Goal: Information Seeking & Learning: Check status

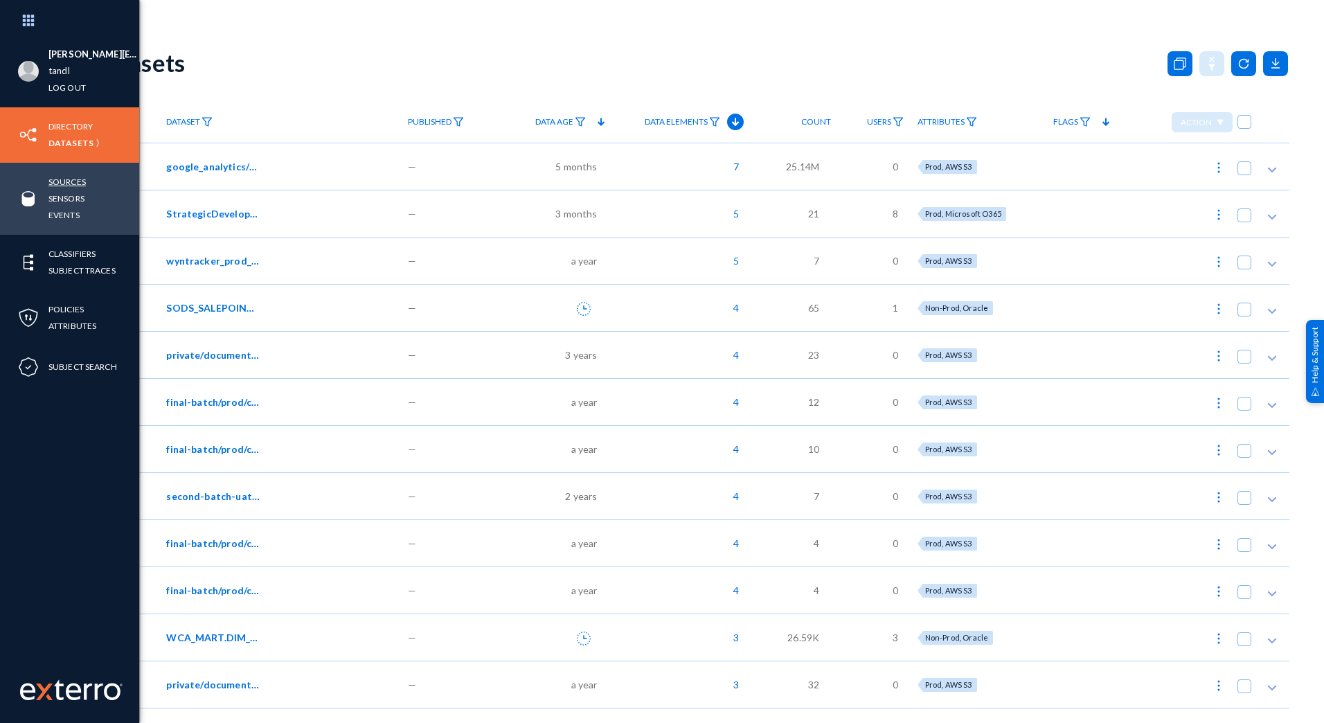
click at [70, 179] on link "Sources" at bounding box center [66, 182] width 37 height 16
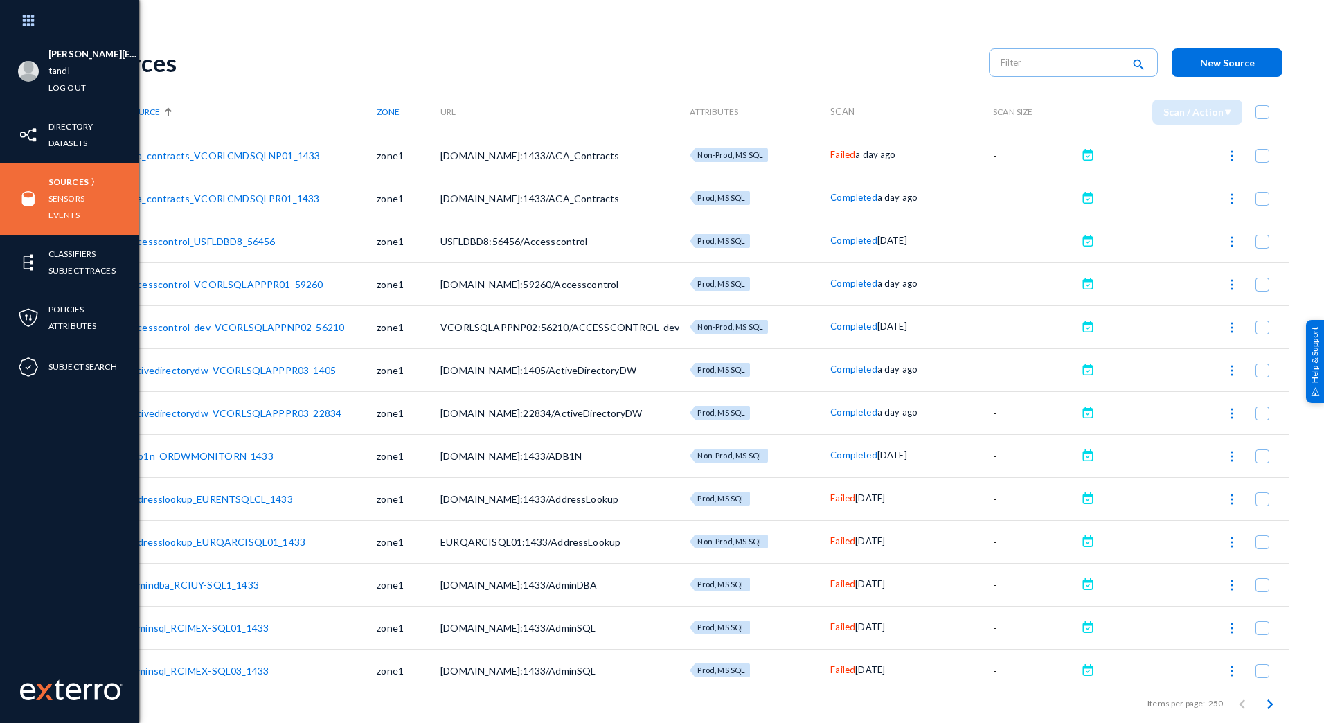
click at [70, 179] on link "Sources" at bounding box center [68, 182] width 40 height 16
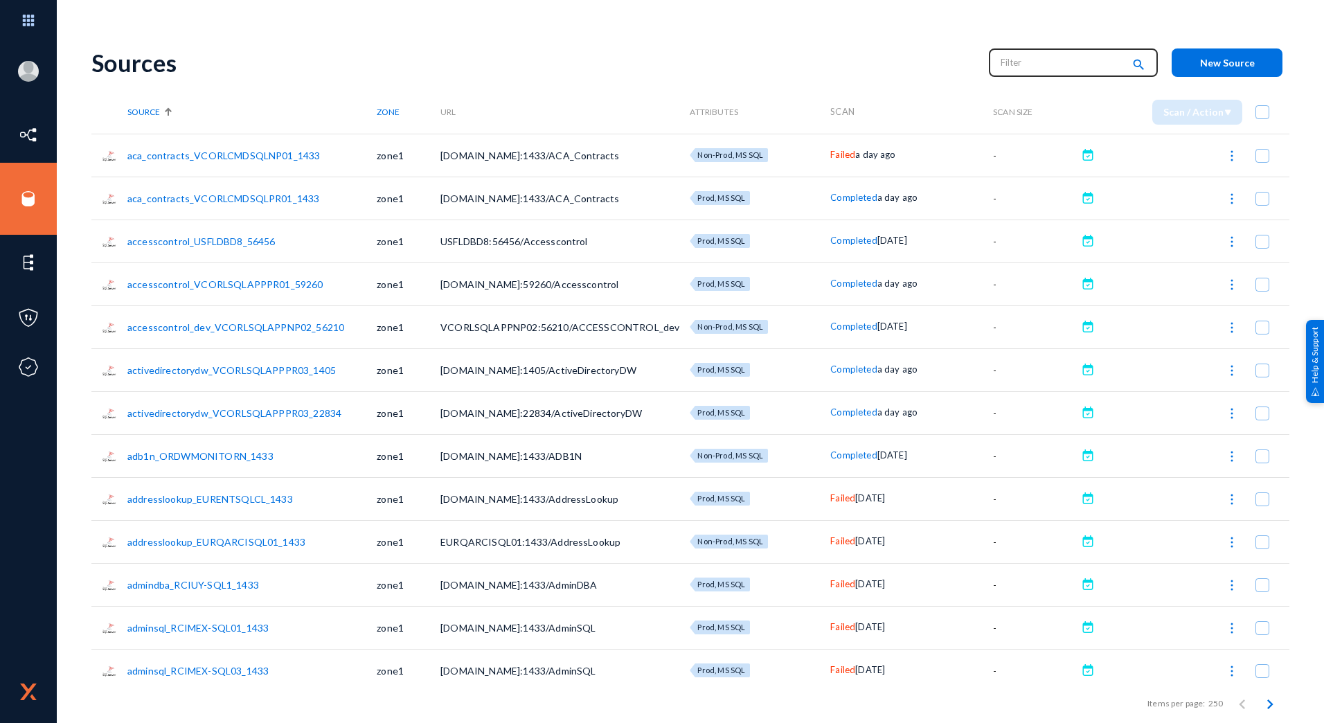
click at [1039, 60] on input "text" at bounding box center [1062, 62] width 122 height 21
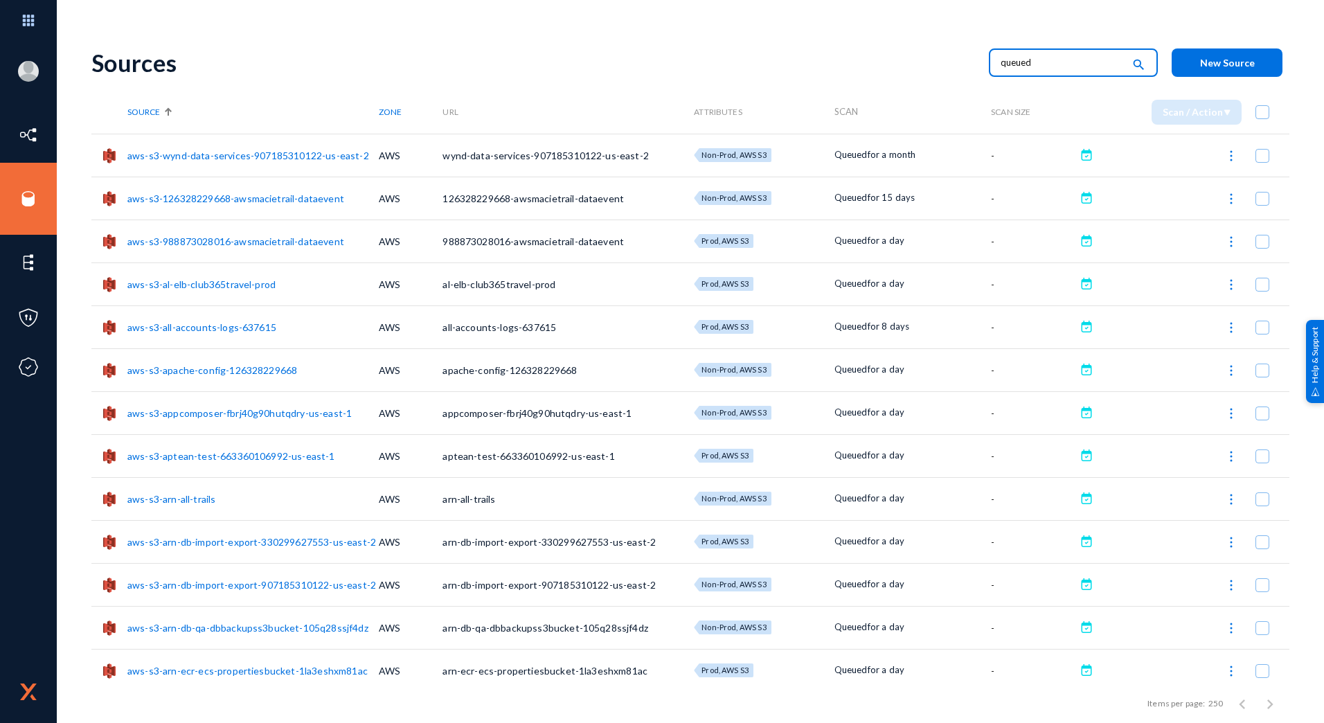
click at [1039, 60] on input "queued" at bounding box center [1062, 62] width 122 height 21
click at [387, 112] on span "Zone" at bounding box center [390, 112] width 23 height 10
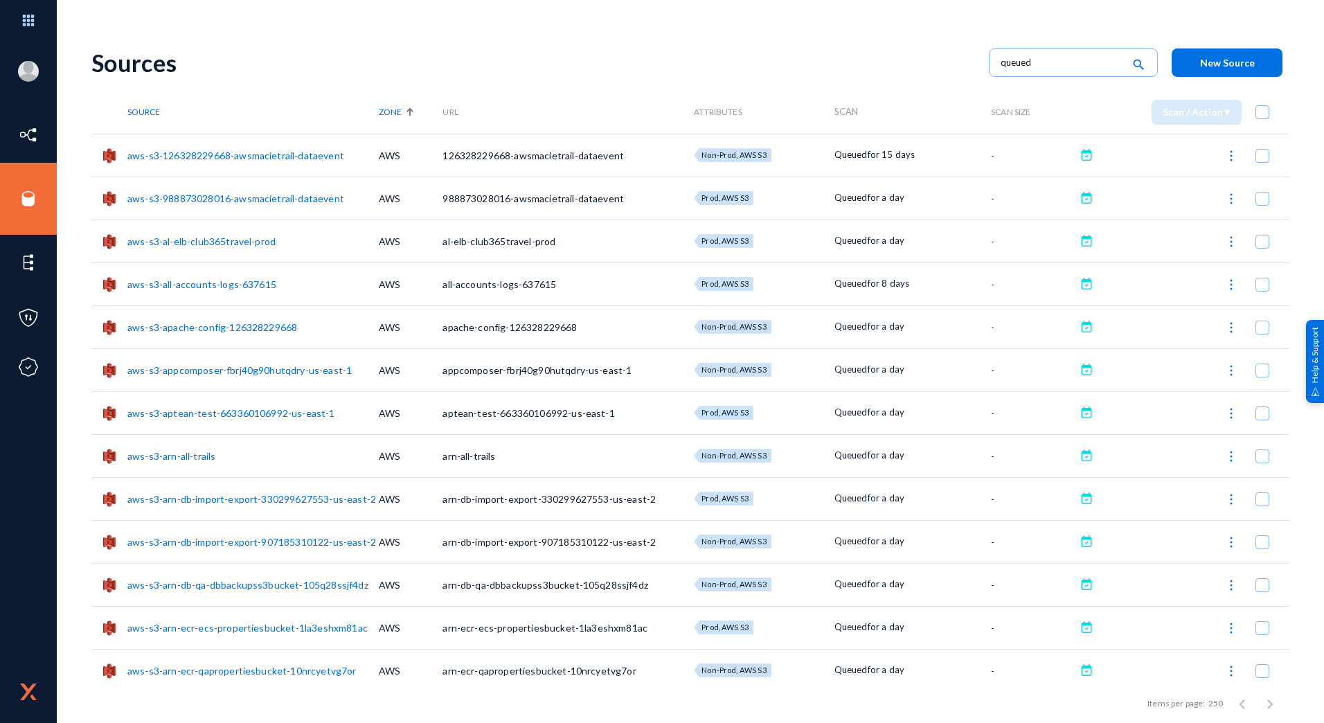
click at [387, 112] on span "Zone" at bounding box center [390, 112] width 23 height 10
click at [390, 50] on div "Sources" at bounding box center [533, 62] width 884 height 28
click at [399, 117] on span "Zone" at bounding box center [390, 112] width 23 height 10
click at [1049, 69] on input "queued" at bounding box center [1062, 62] width 122 height 21
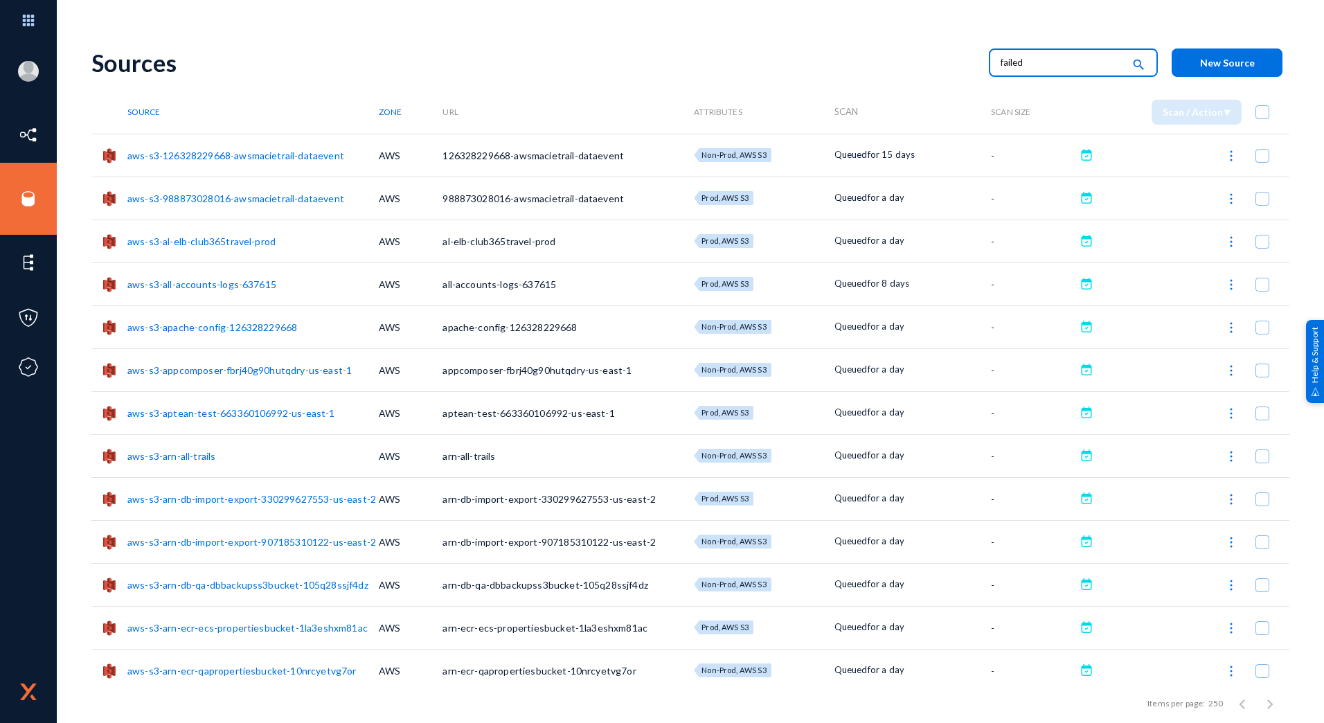
type input "failed"
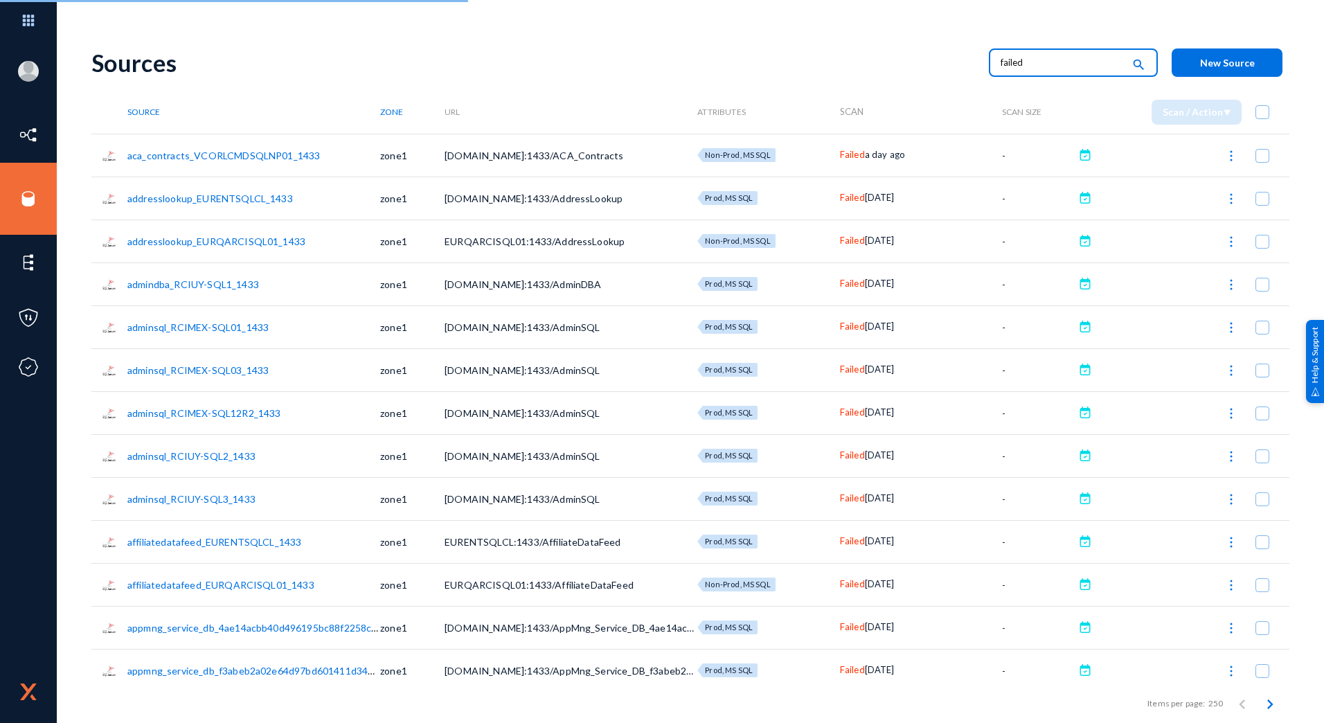
click at [1049, 69] on input "failed" at bounding box center [1062, 62] width 122 height 21
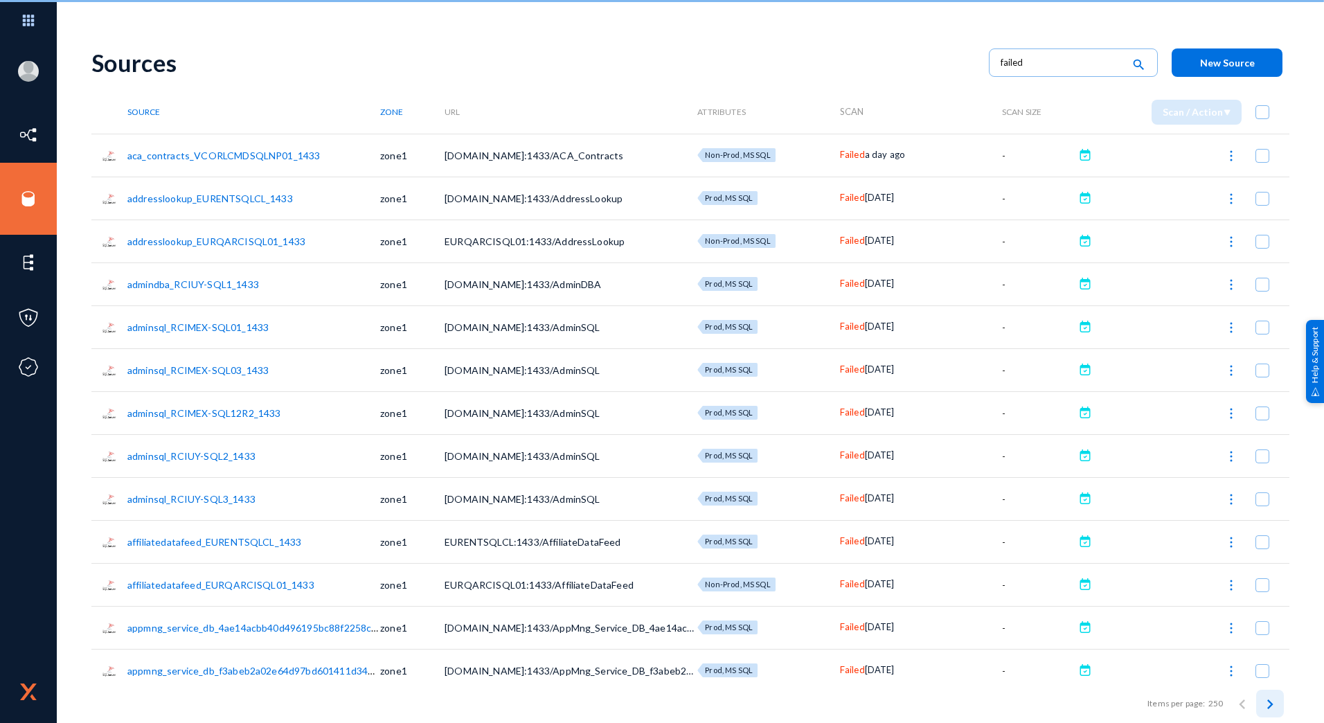
click at [1268, 703] on icon "Next page" at bounding box center [1271, 705] width 6 height 10
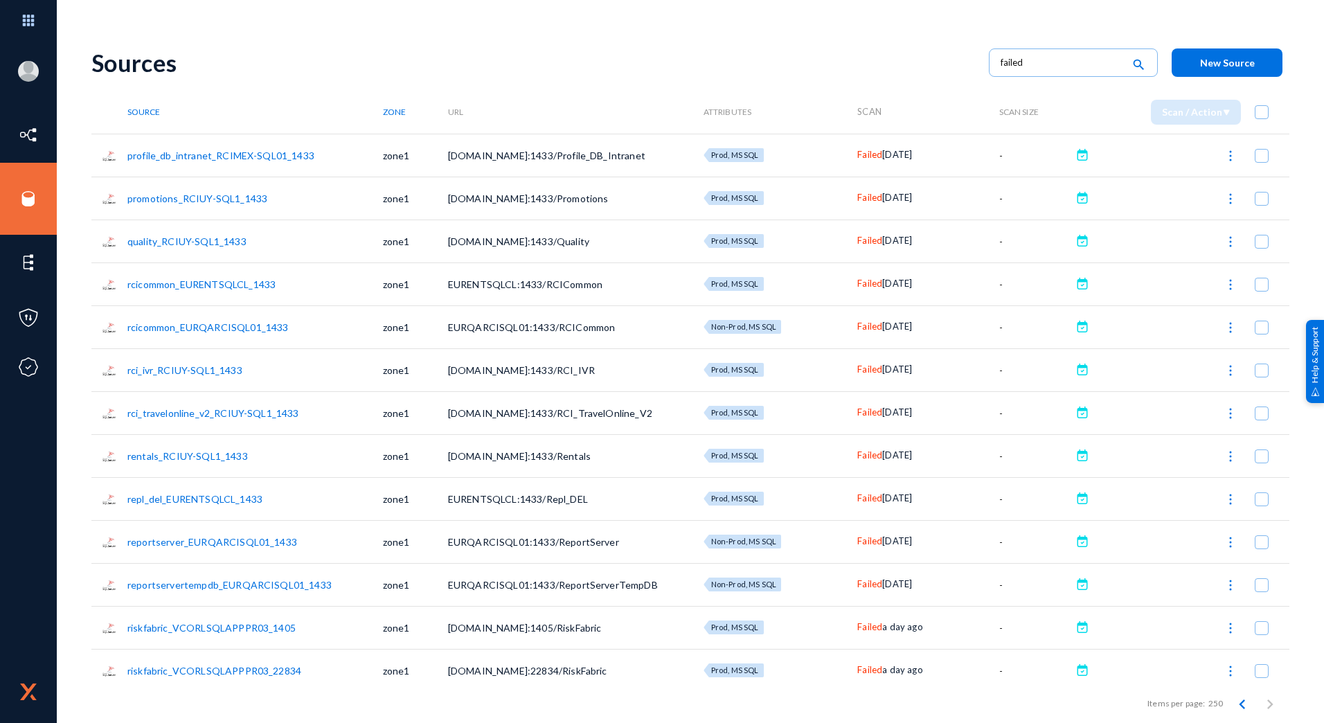
click at [1260, 114] on span at bounding box center [1262, 112] width 14 height 14
click at [1261, 118] on input "checkbox" at bounding box center [1261, 118] width 1 height 1
checkbox input "true"
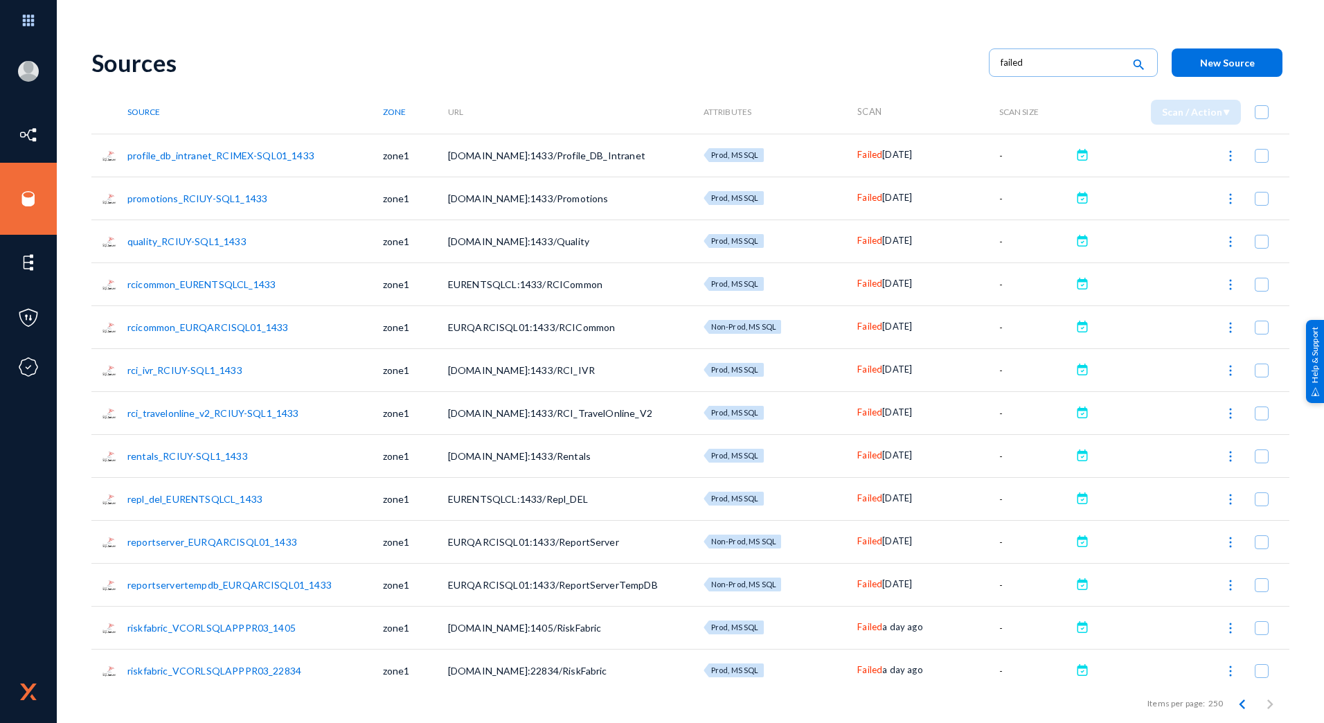
checkbox input "true"
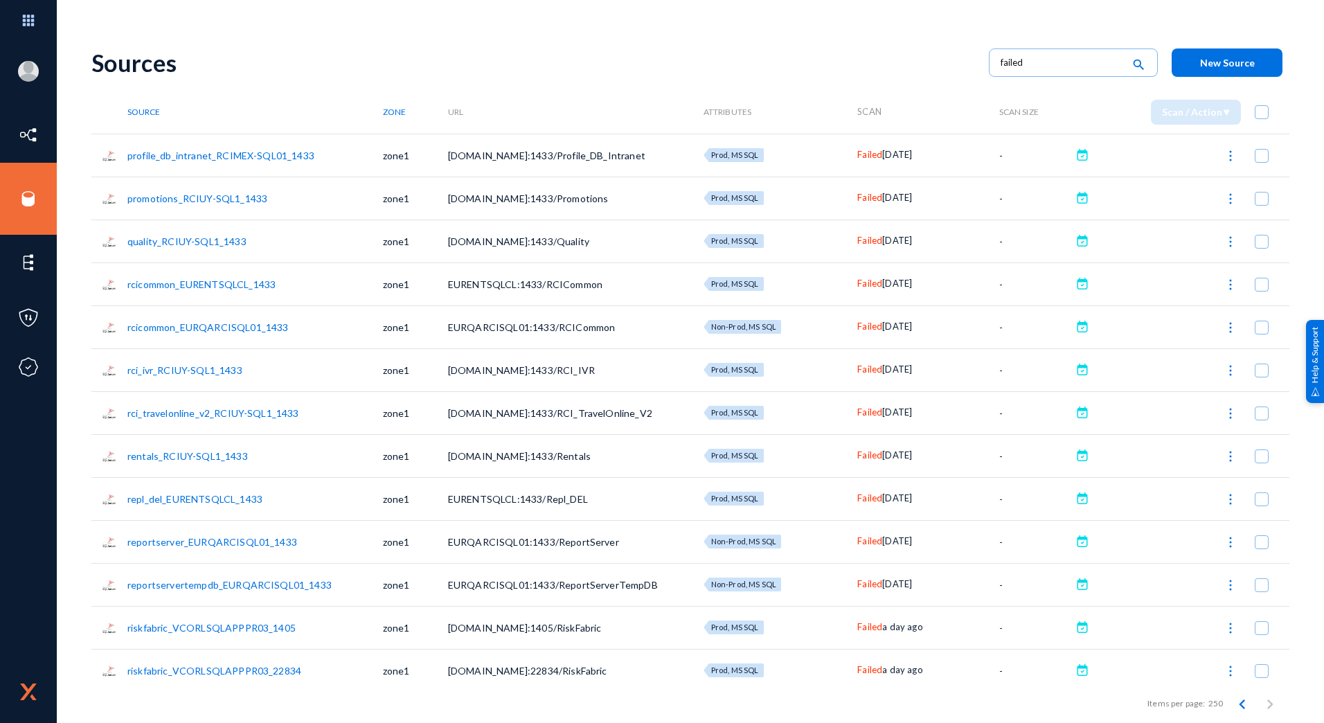
checkbox input "true"
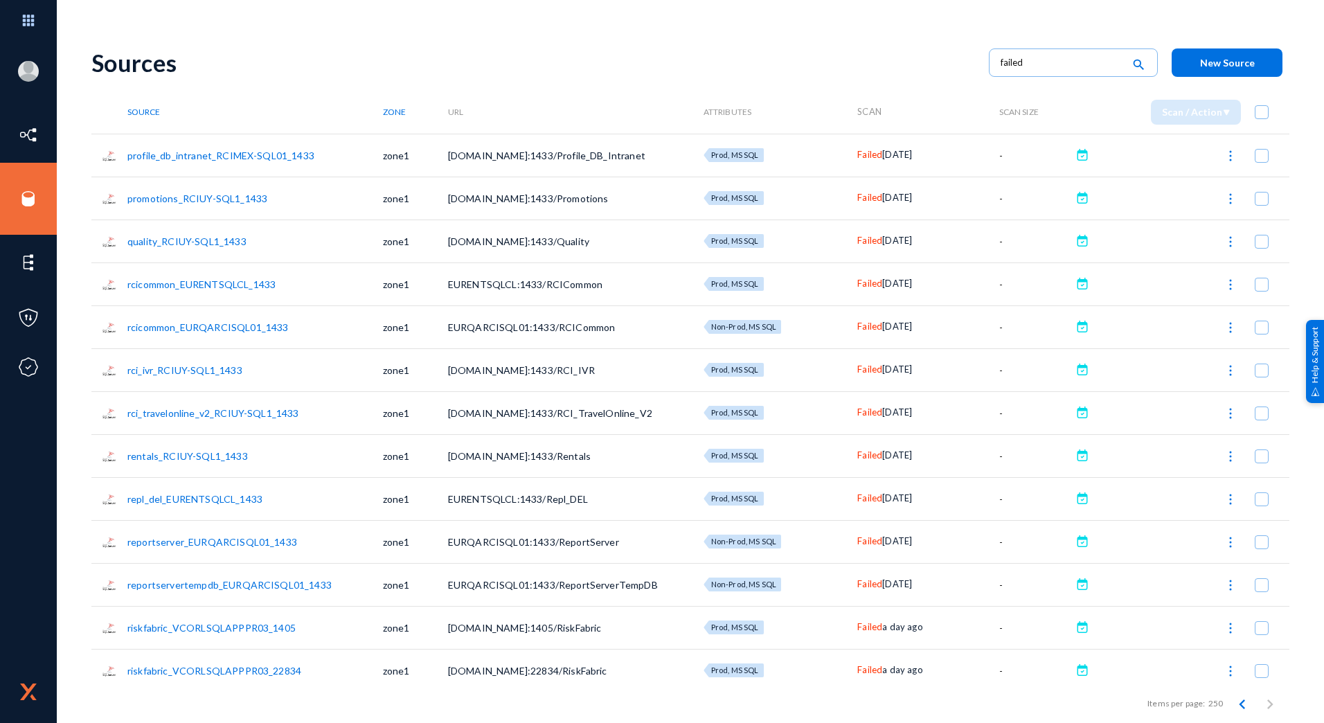
checkbox input "true"
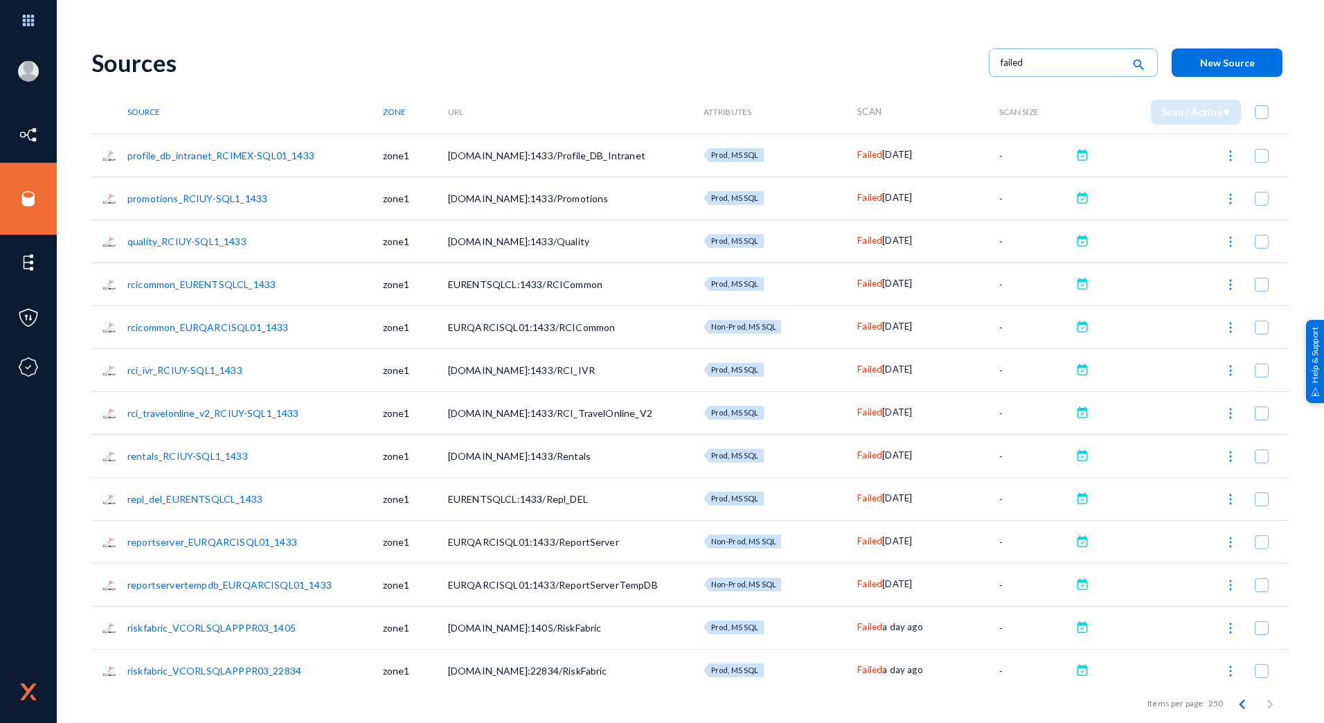
checkbox input "true"
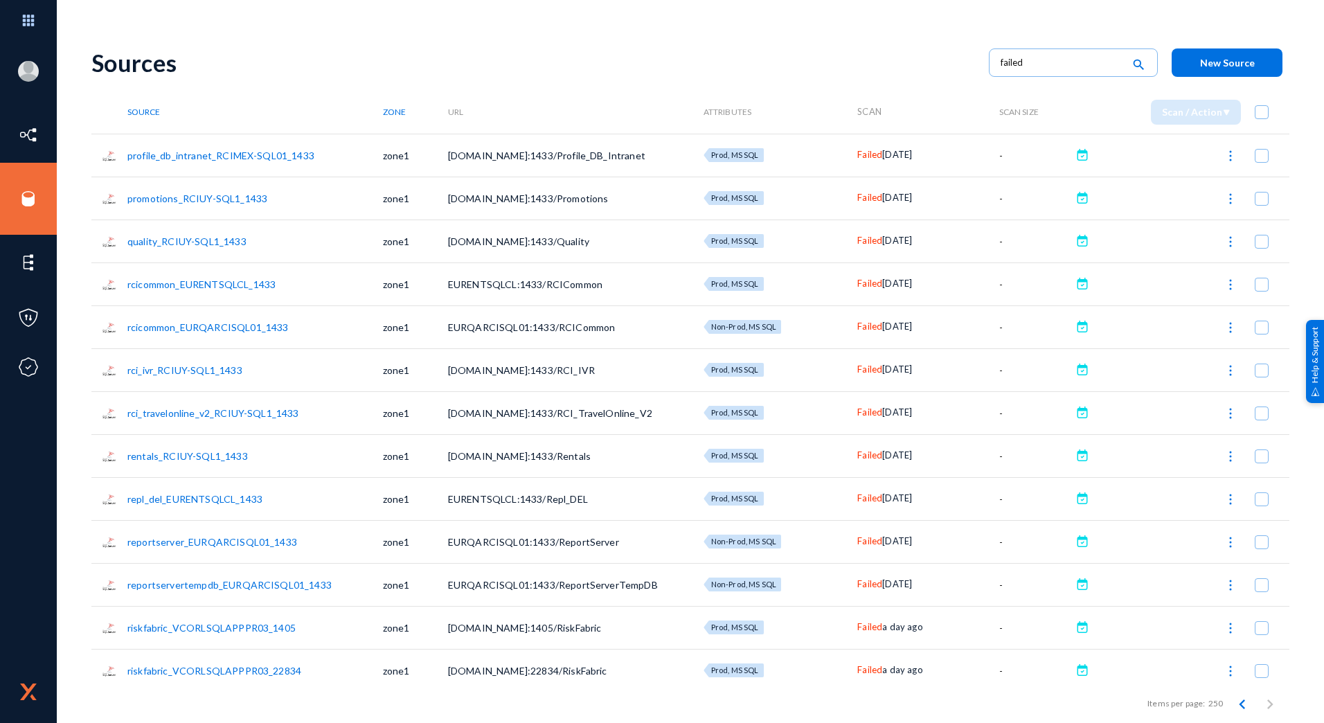
checkbox input "true"
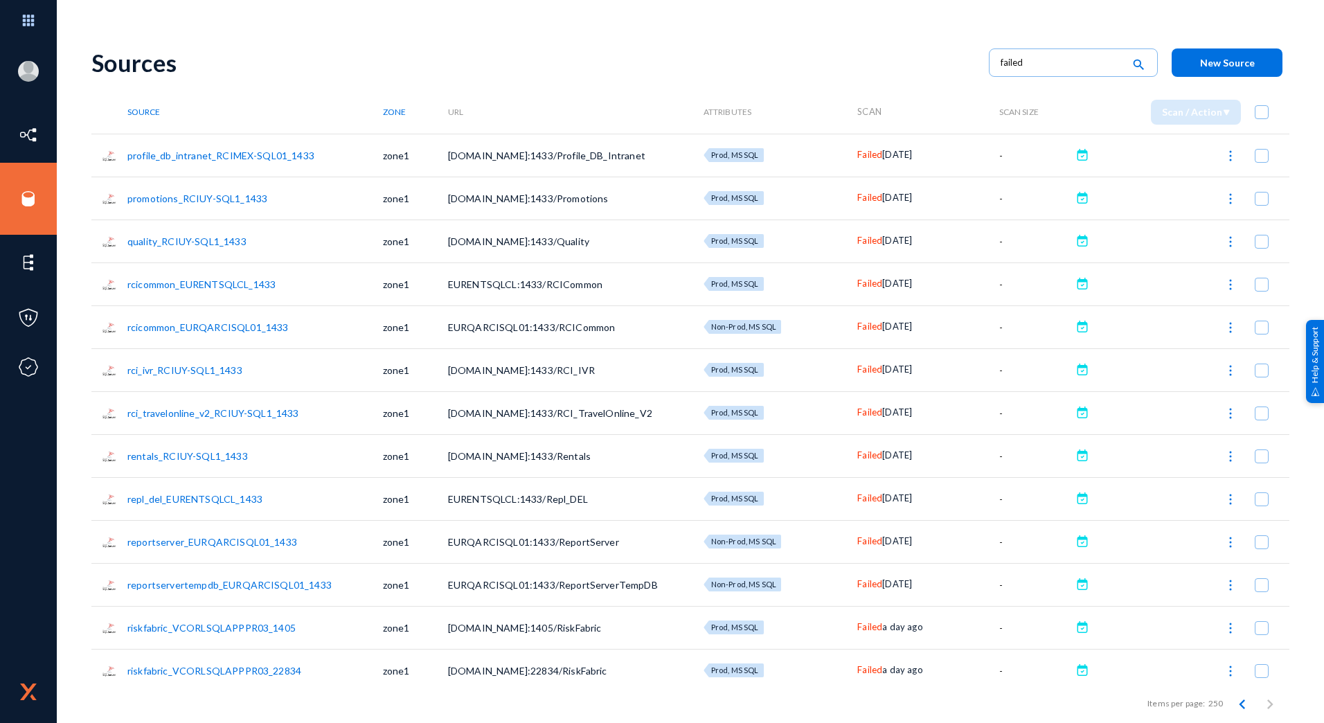
checkbox input "true"
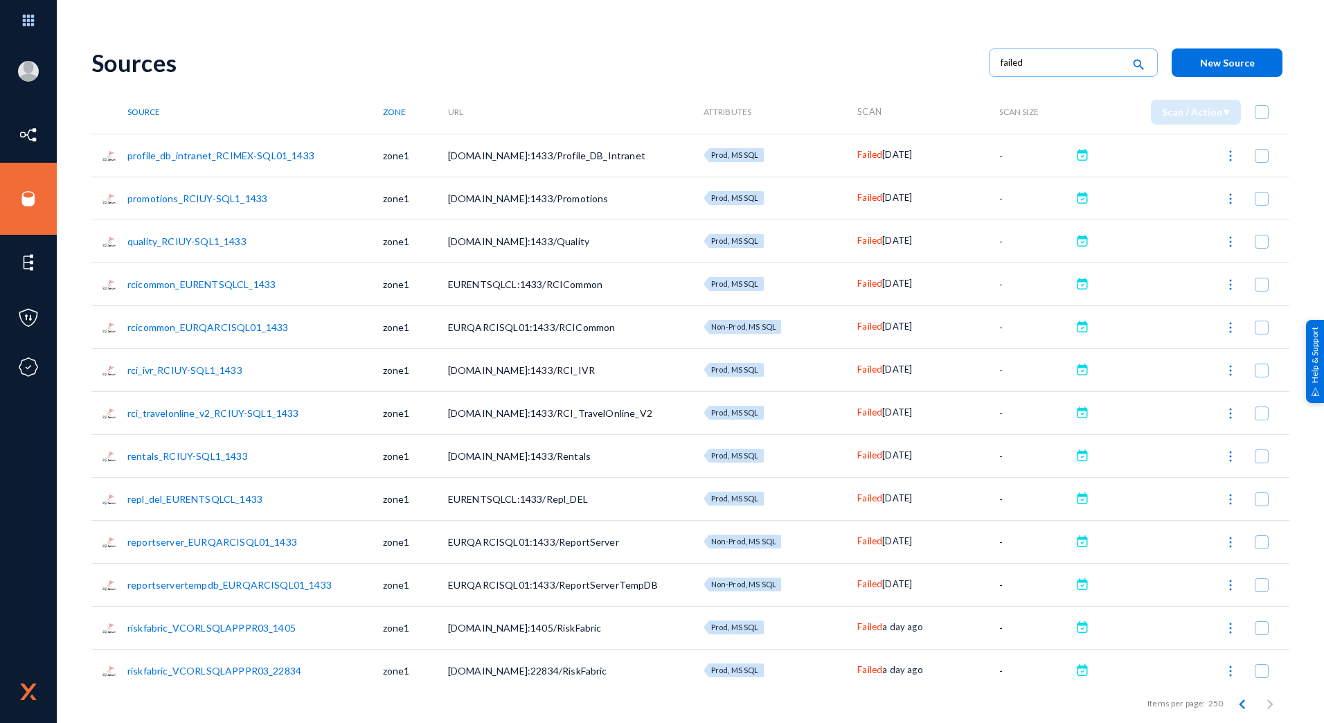
checkbox input "true"
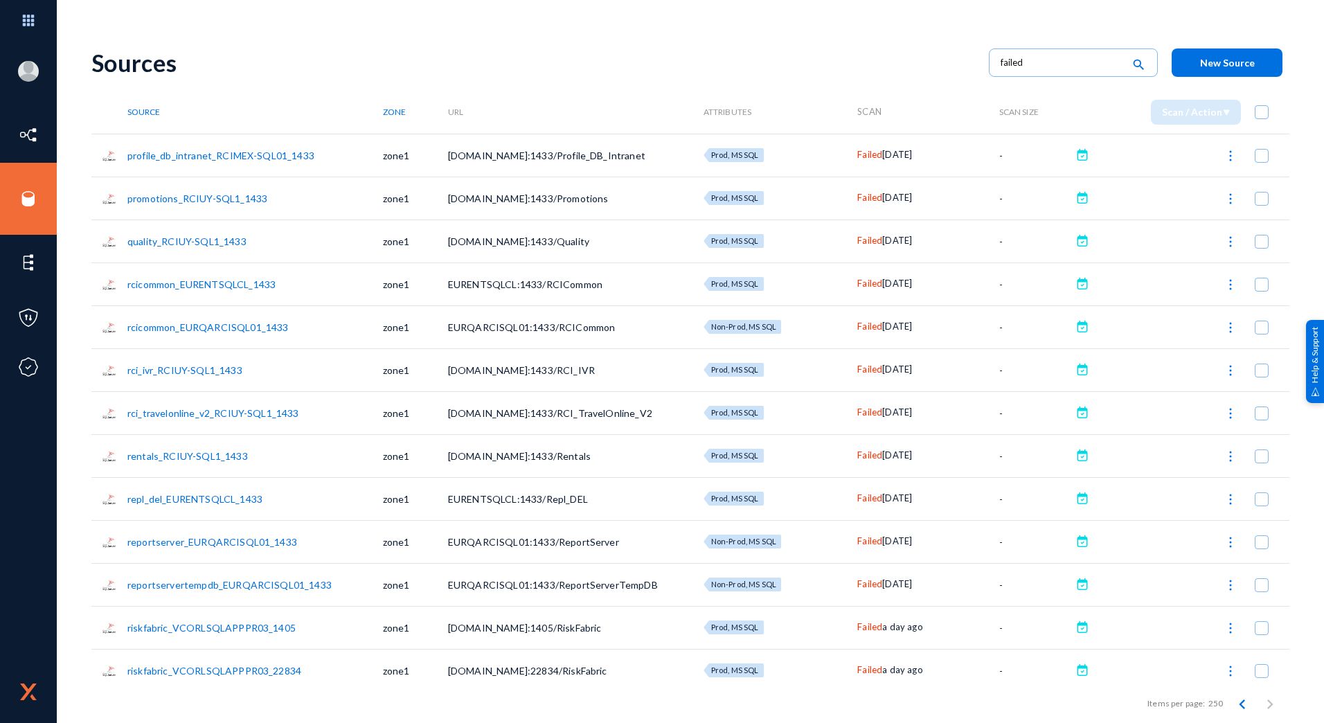
checkbox input "true"
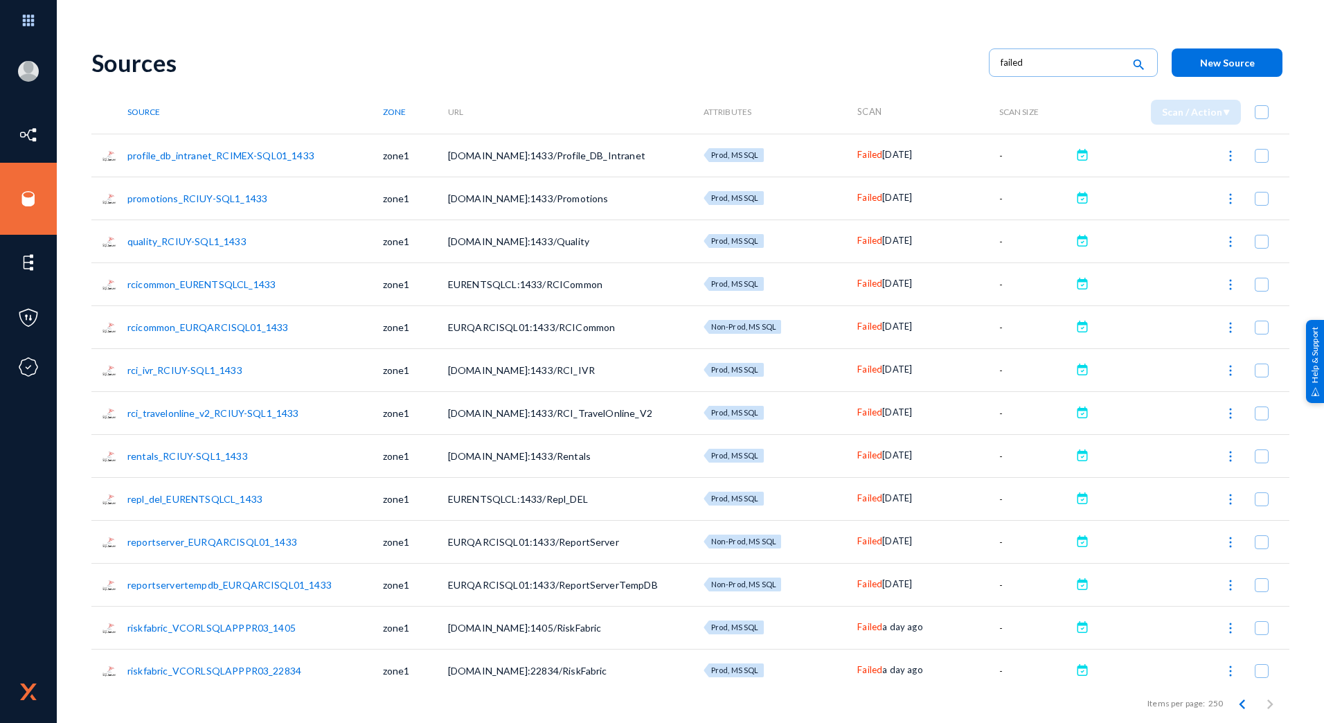
checkbox input "true"
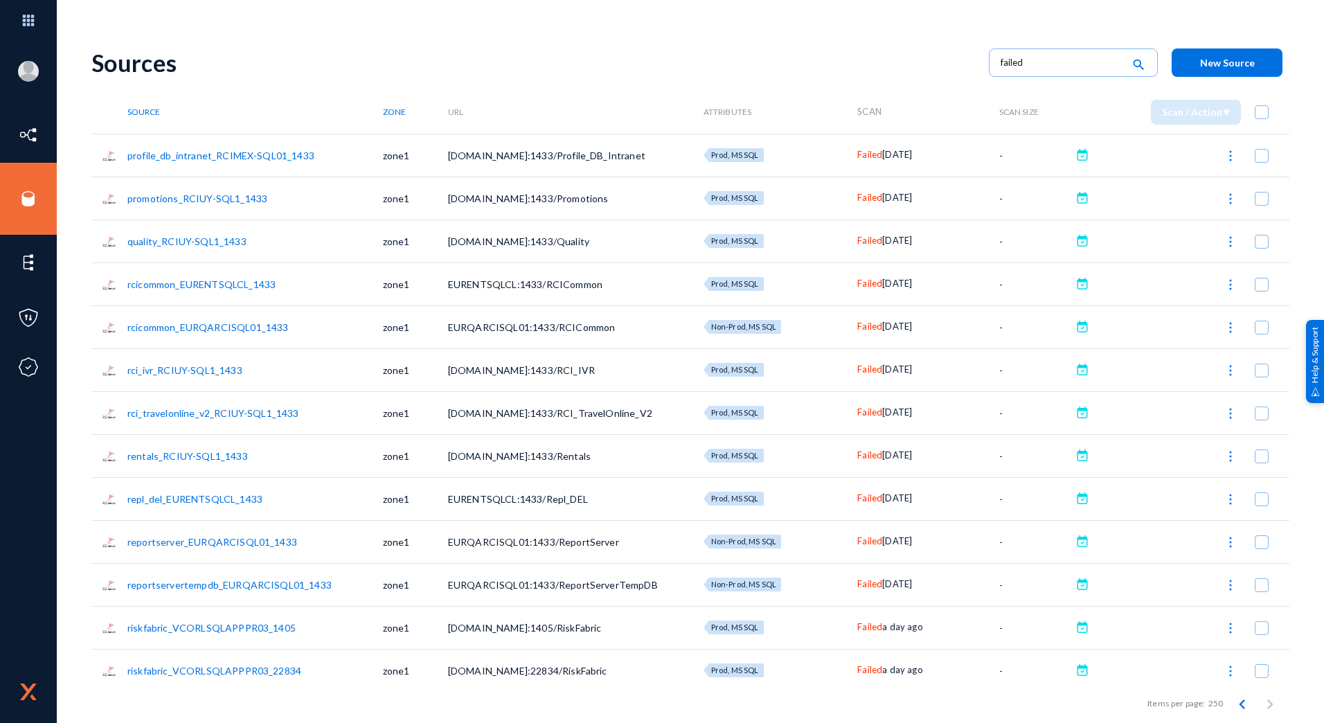
checkbox input "true"
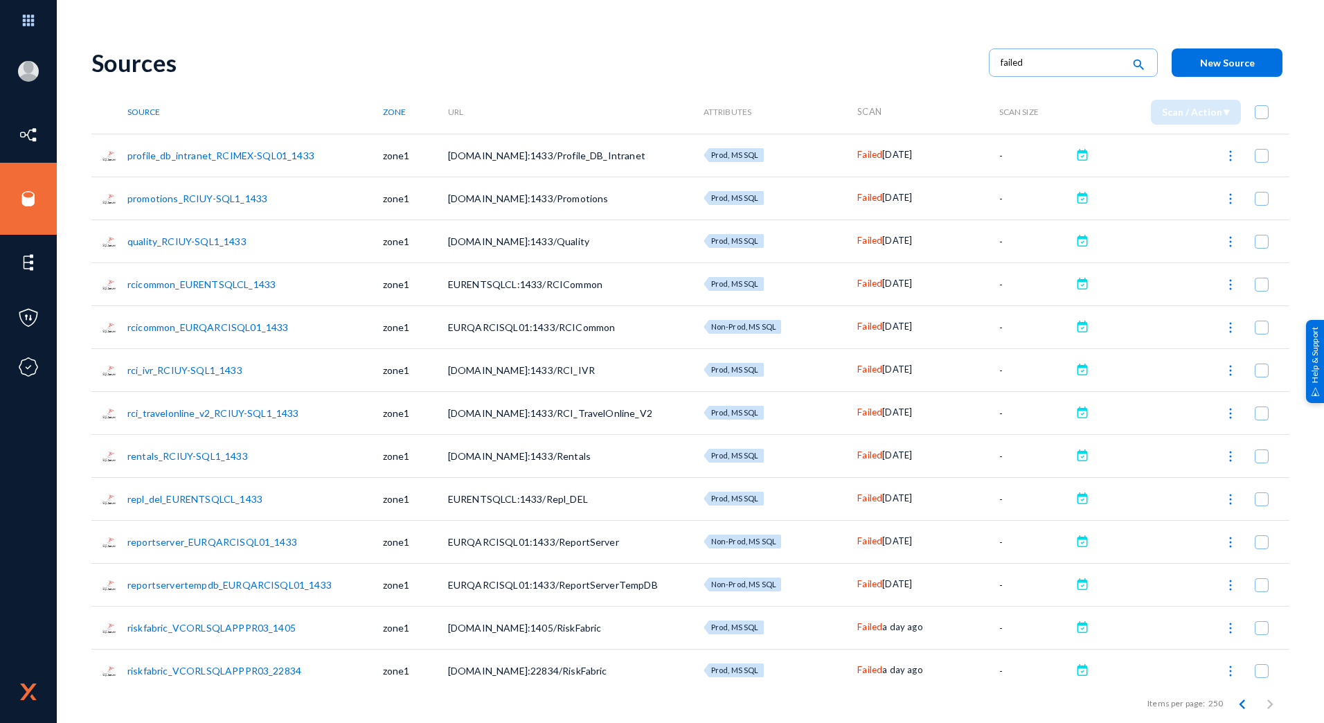
checkbox input "true"
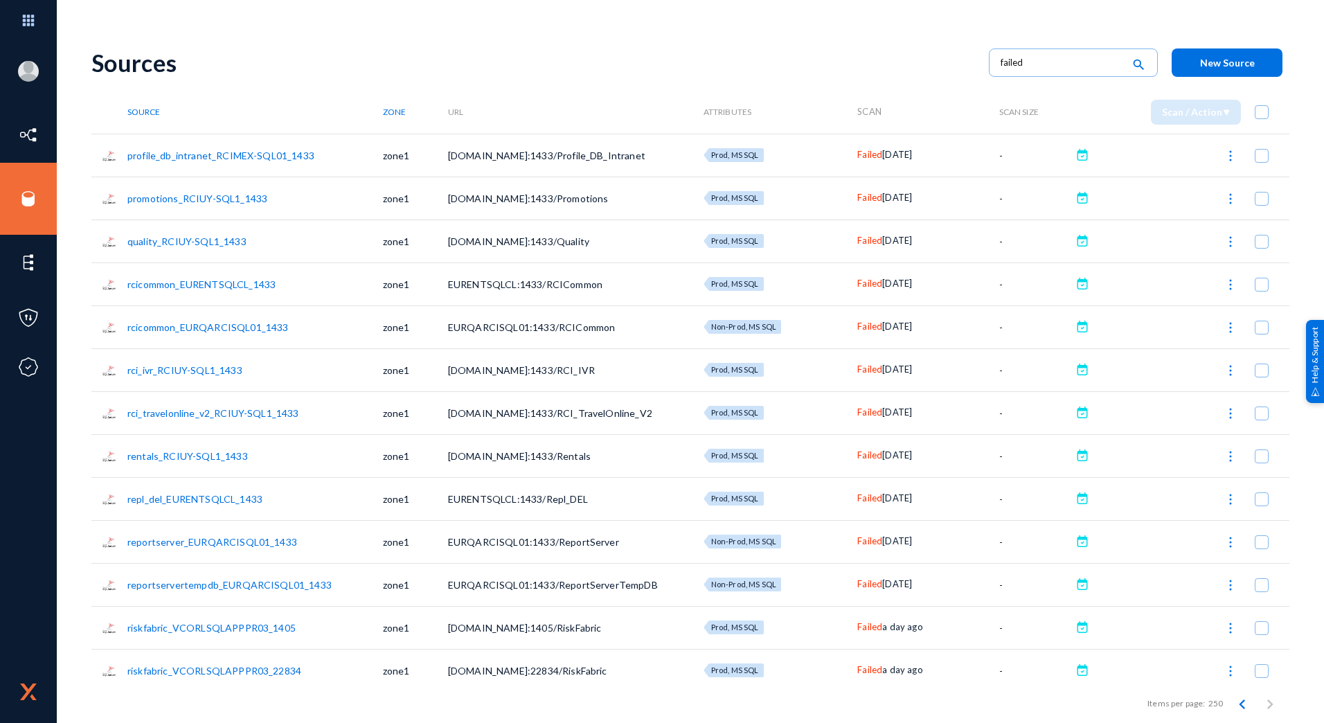
checkbox input "true"
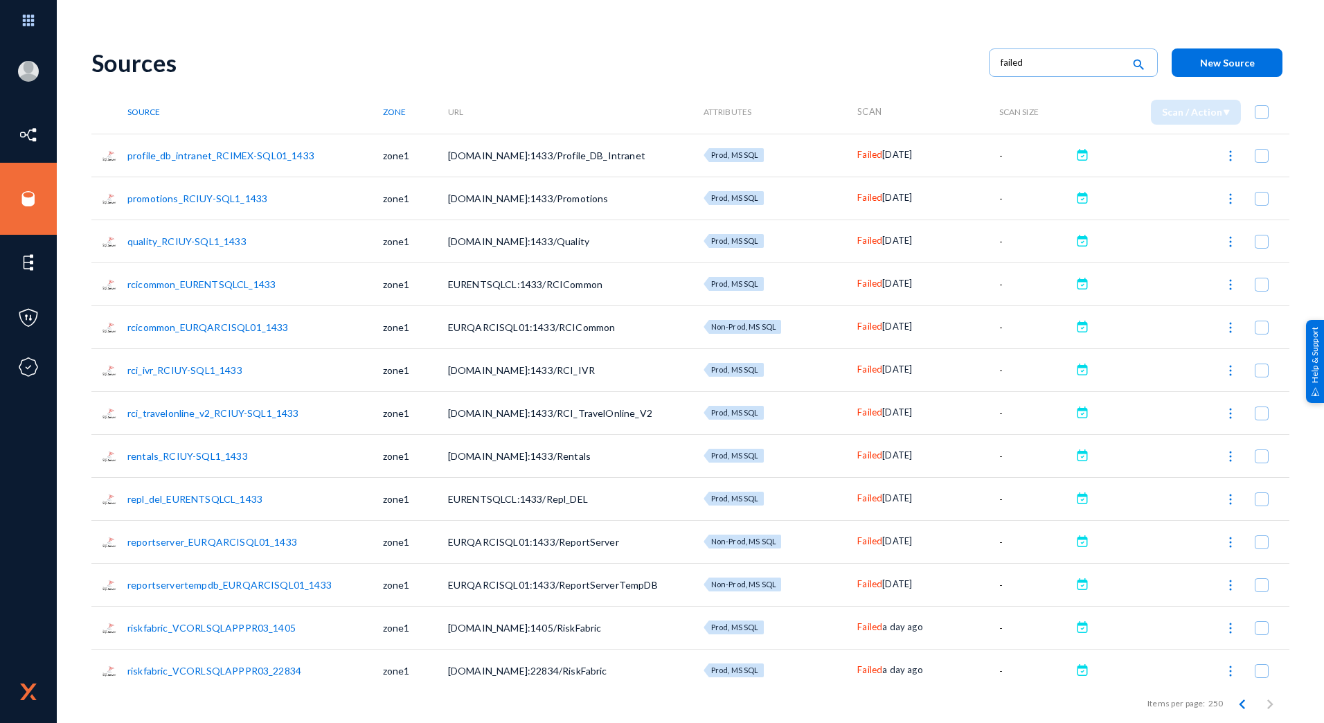
checkbox input "true"
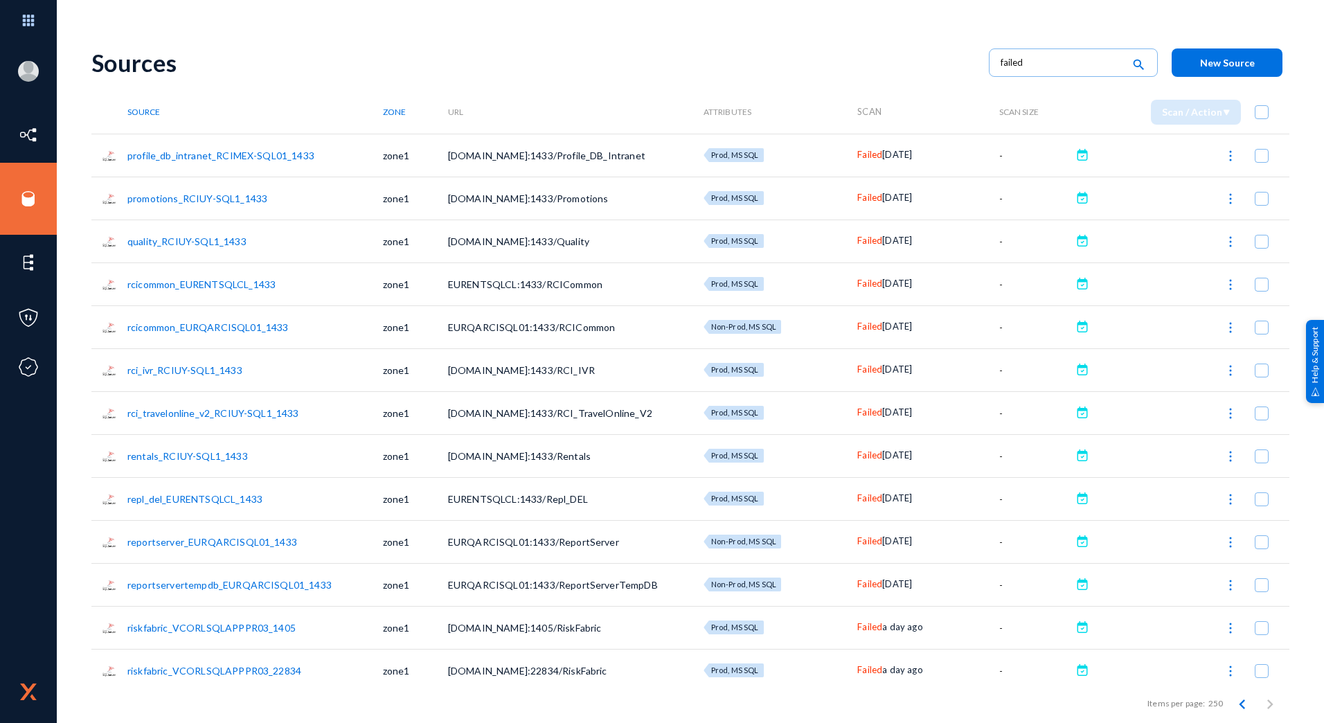
checkbox input "true"
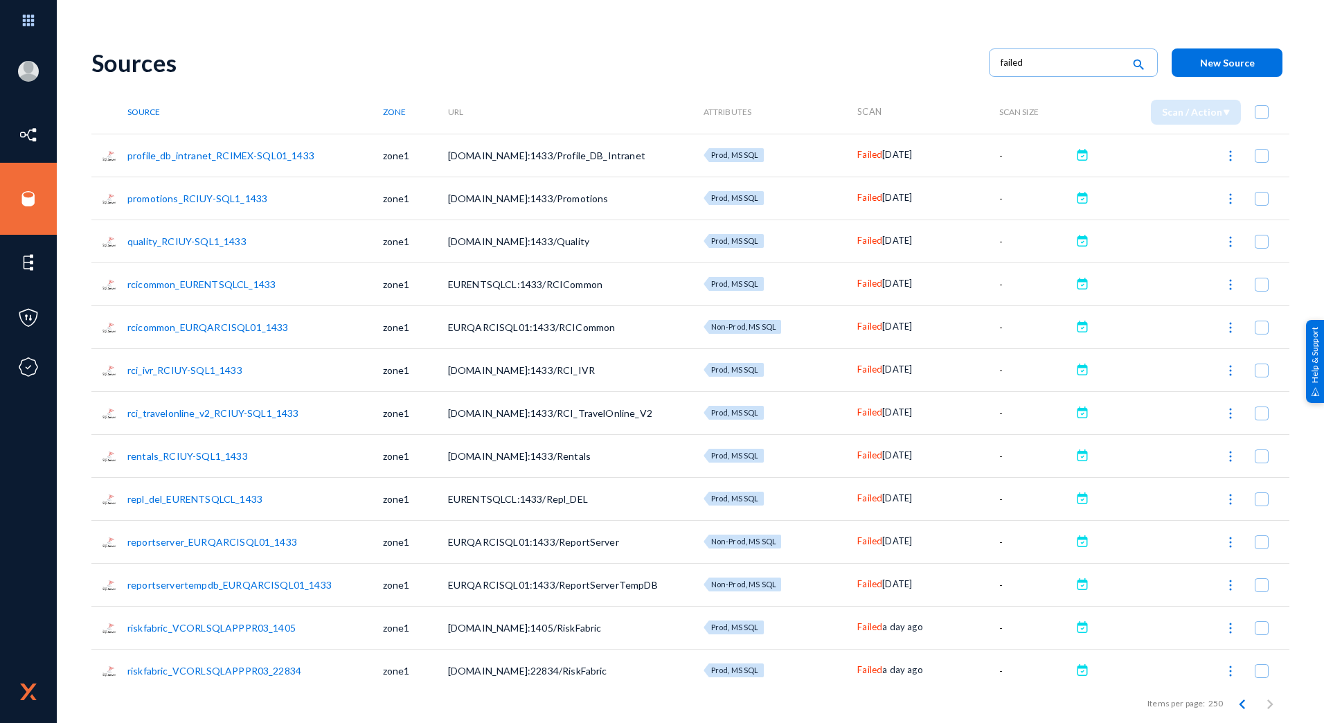
checkbox input "true"
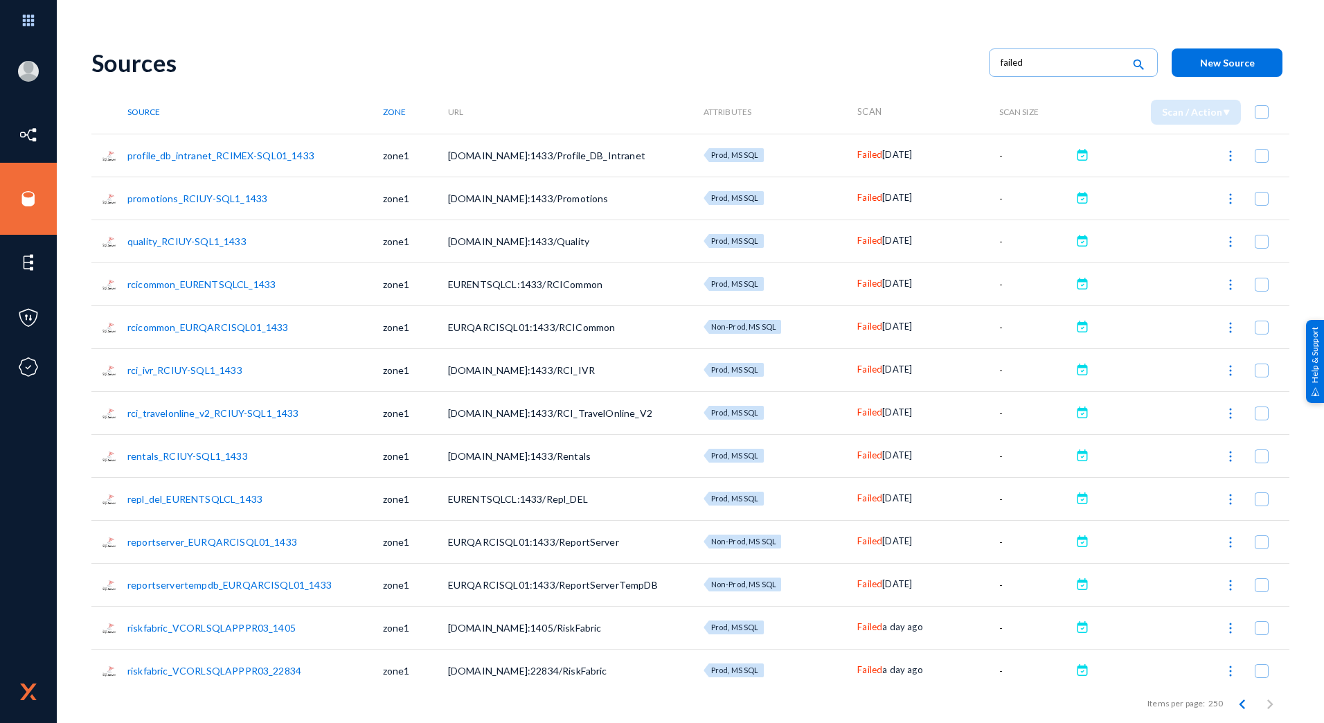
checkbox input "true"
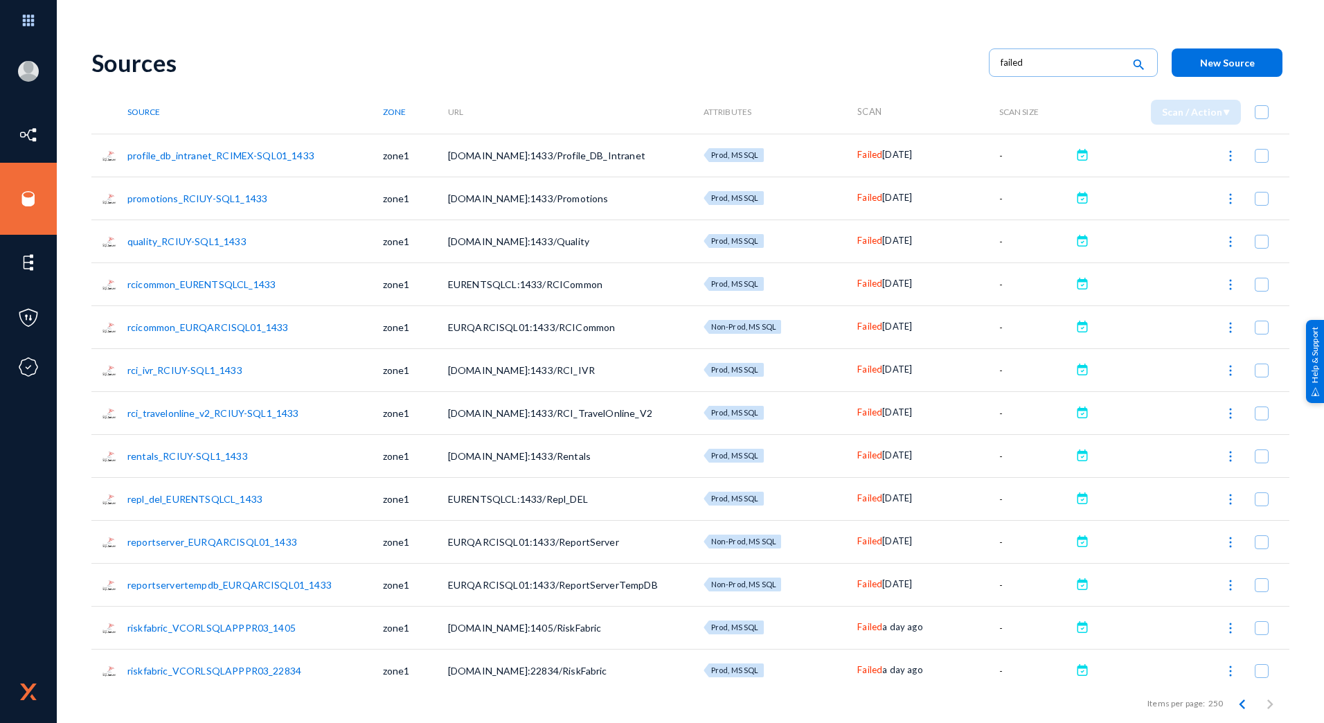
checkbox input "true"
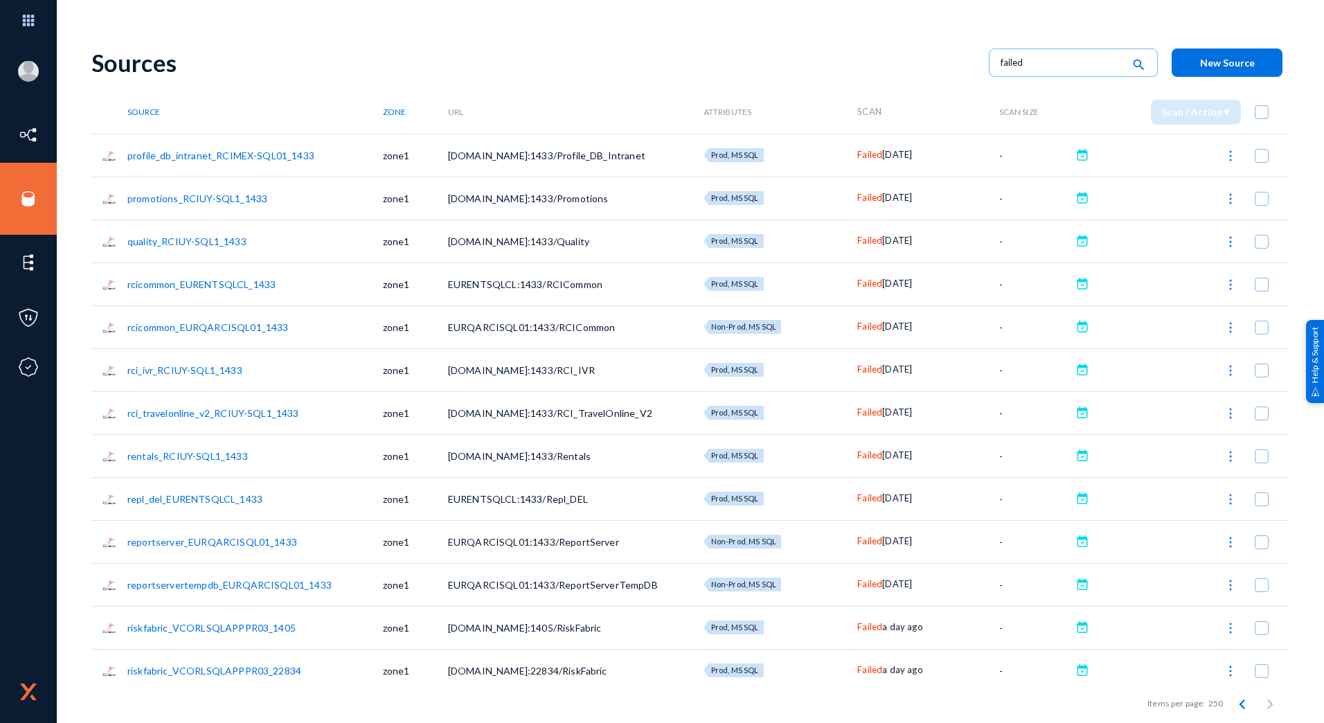
checkbox input "true"
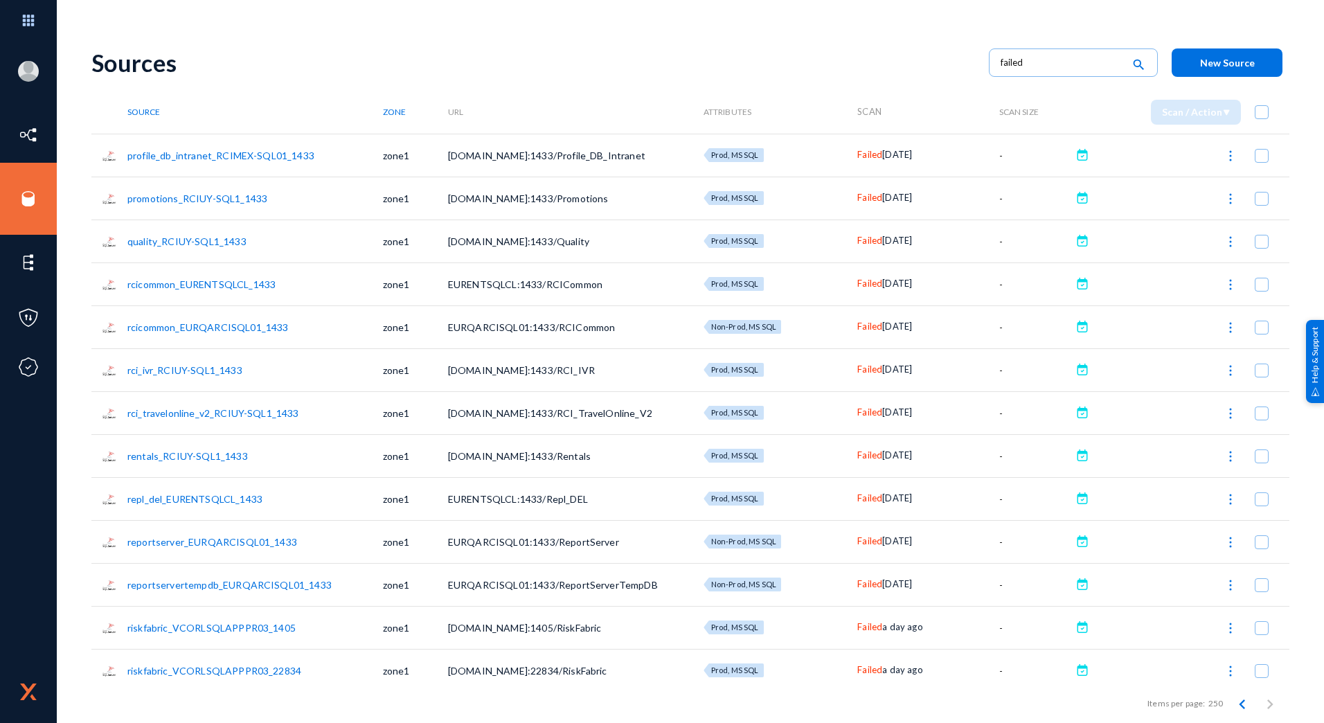
checkbox input "true"
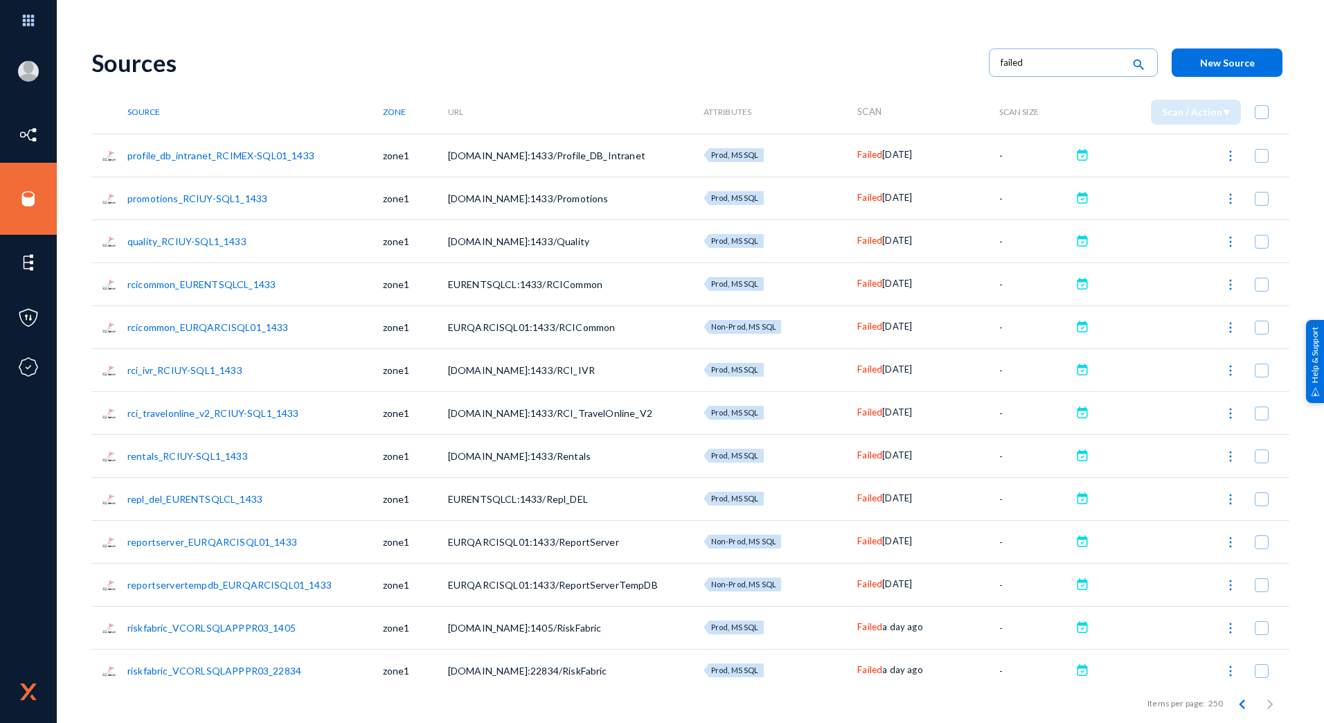
checkbox input "true"
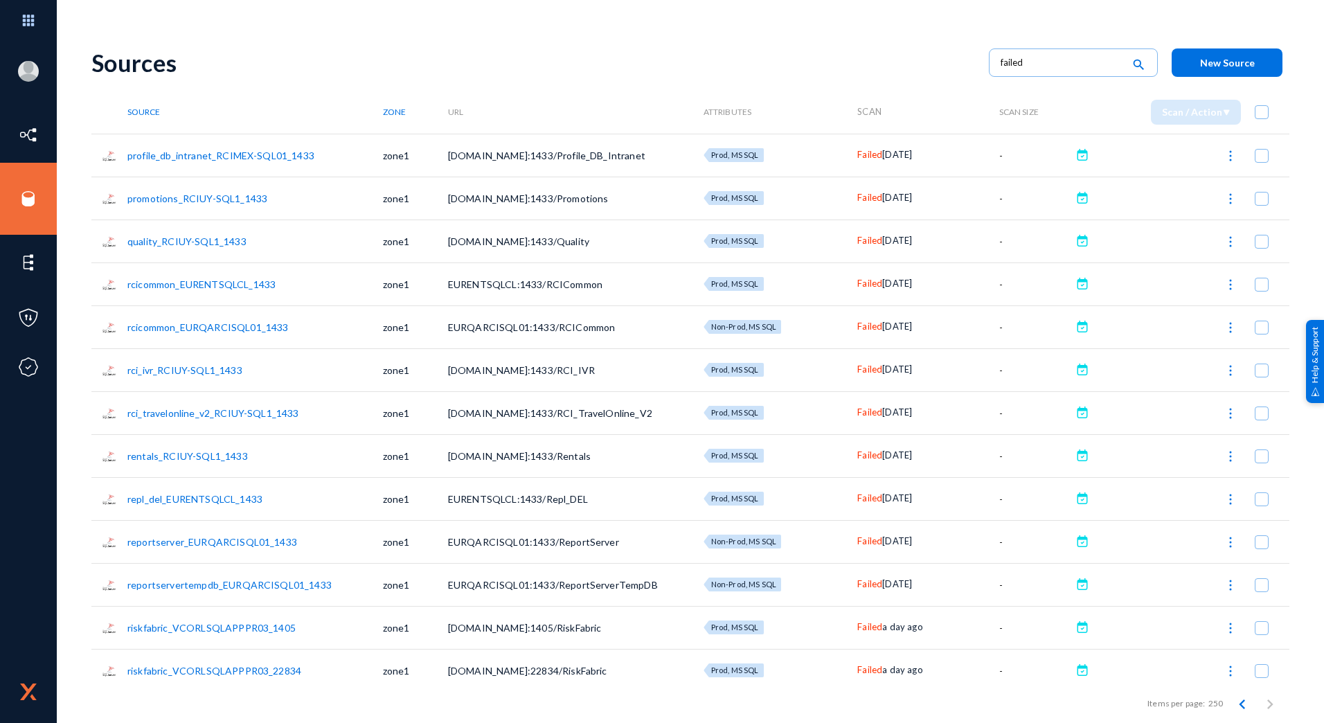
checkbox input "true"
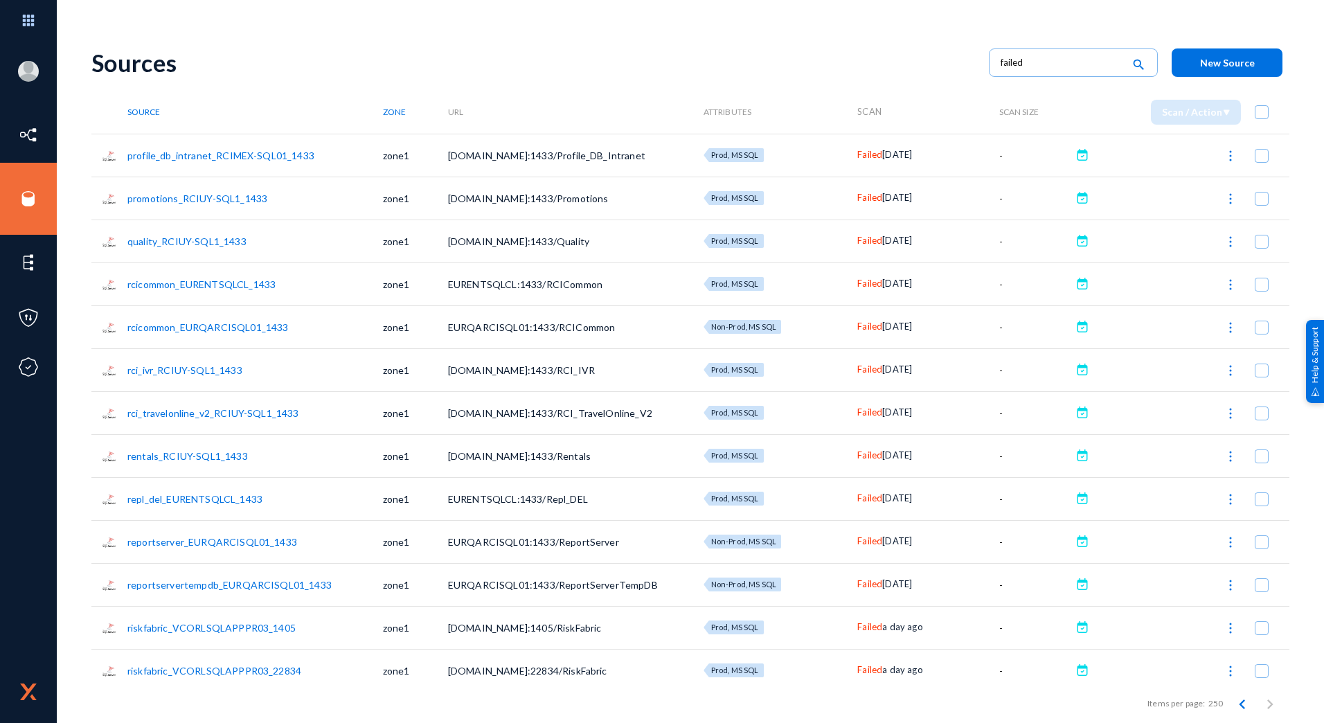
checkbox input "true"
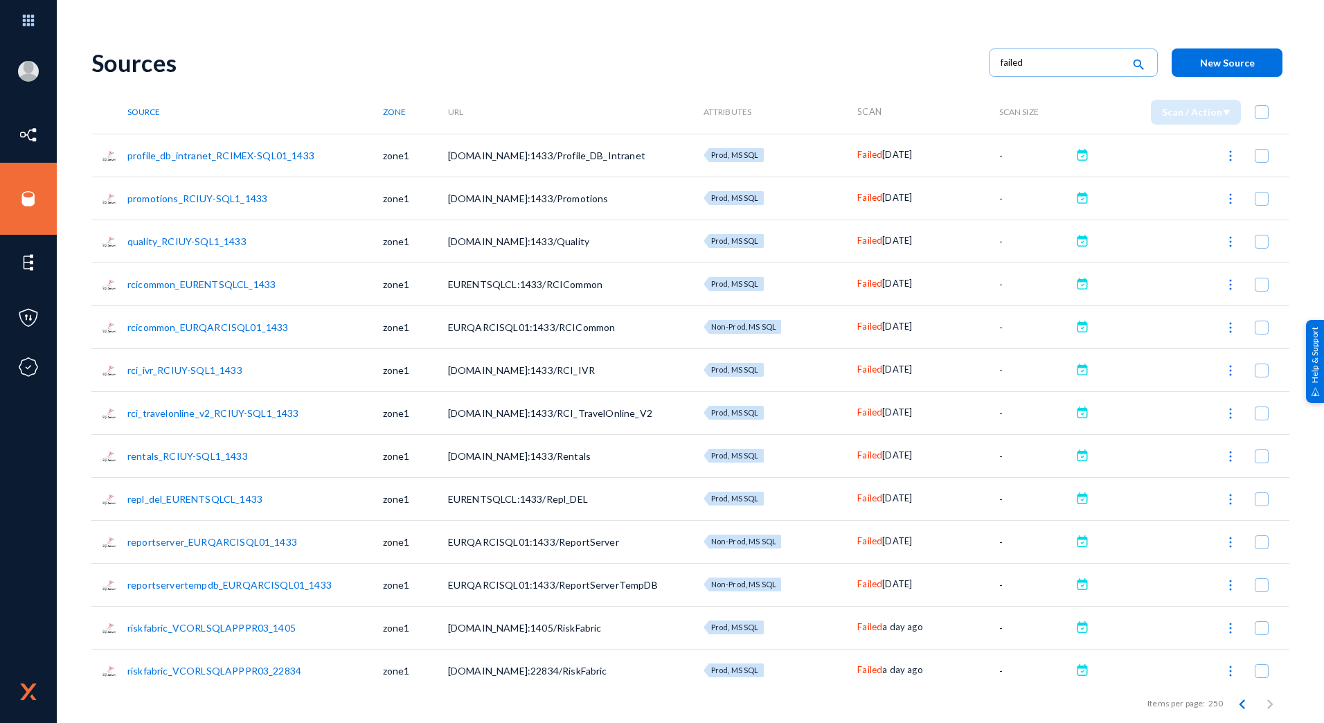
checkbox input "true"
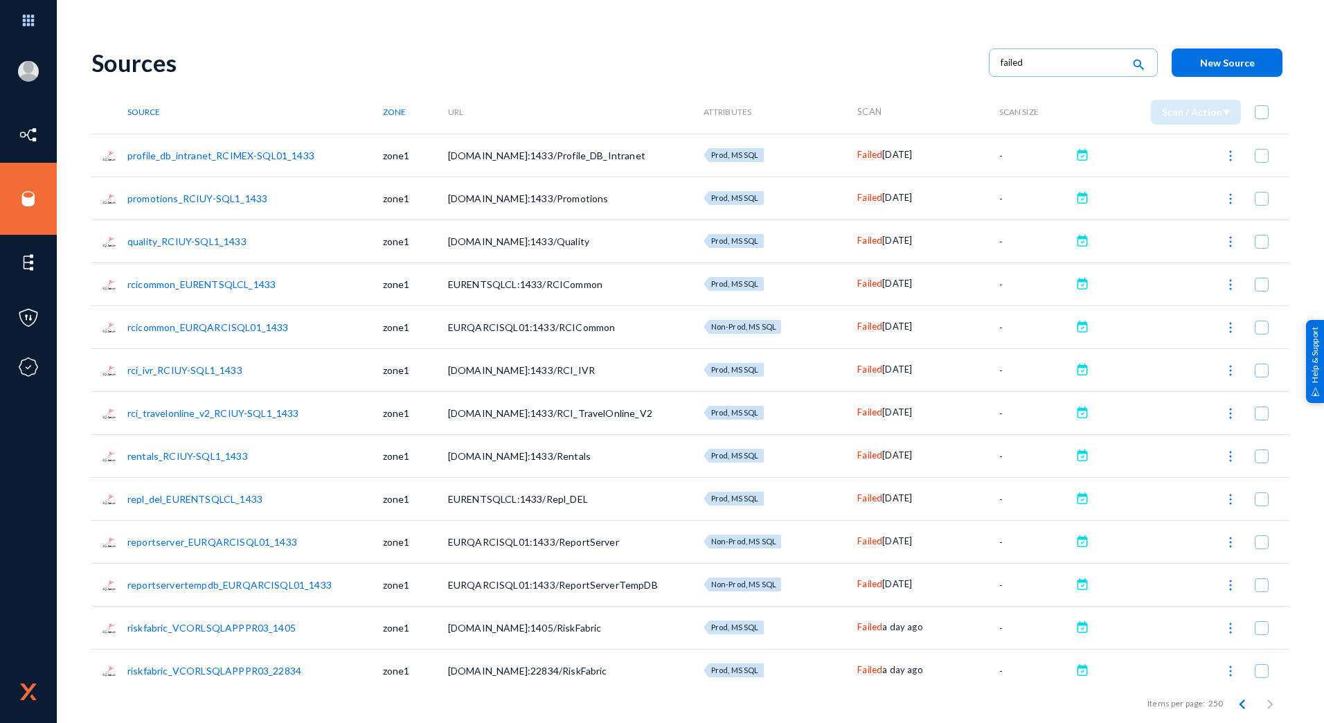
checkbox input "true"
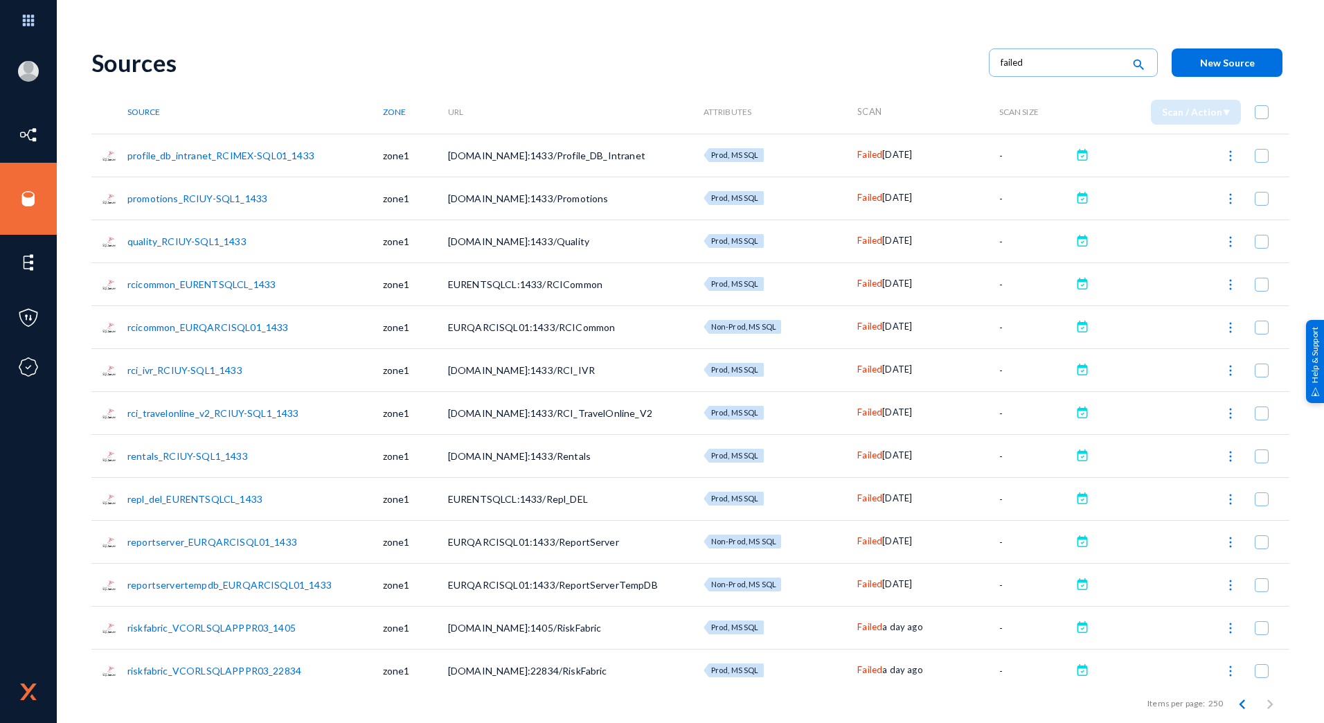
checkbox input "true"
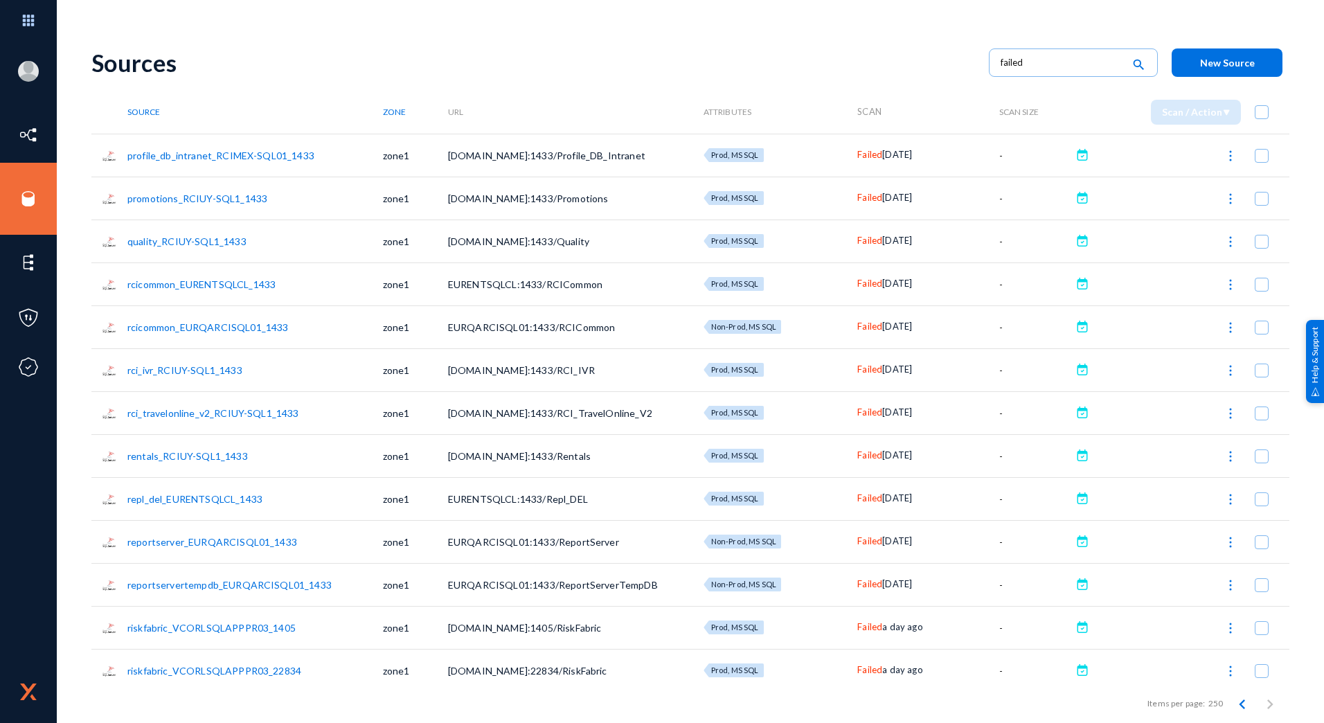
checkbox input "true"
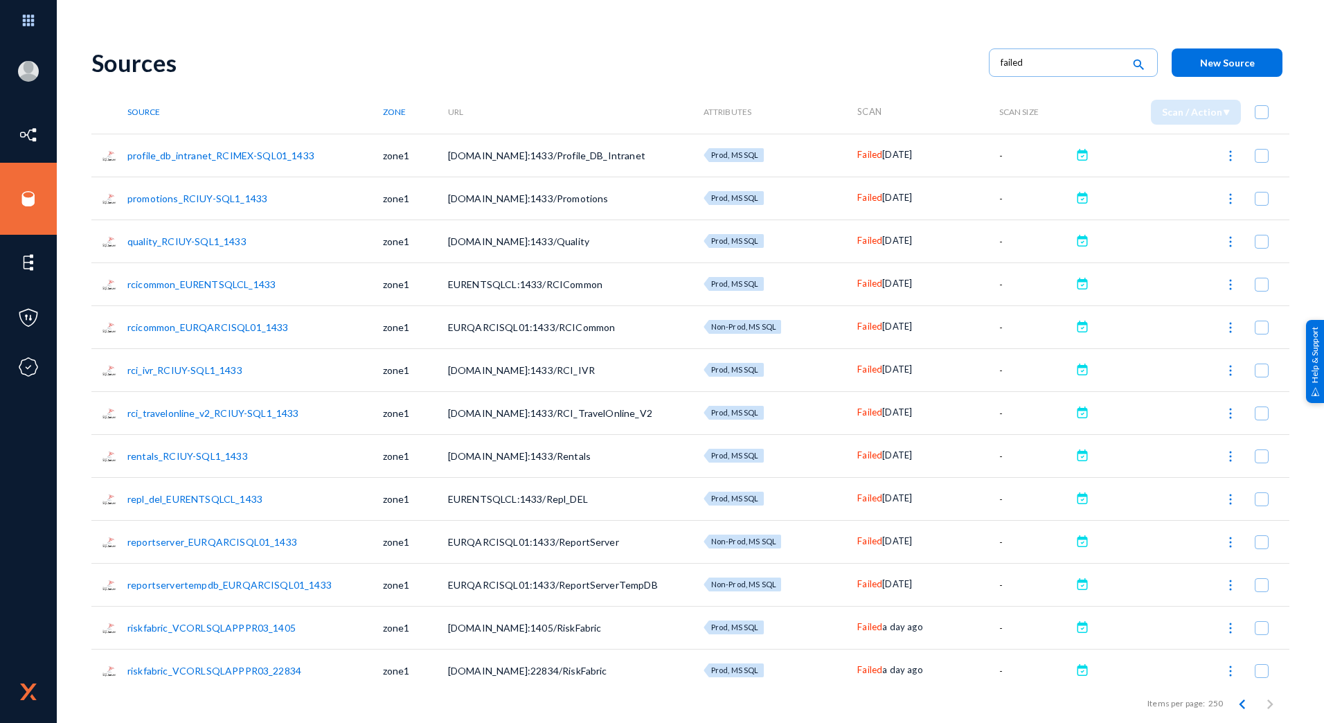
checkbox input "true"
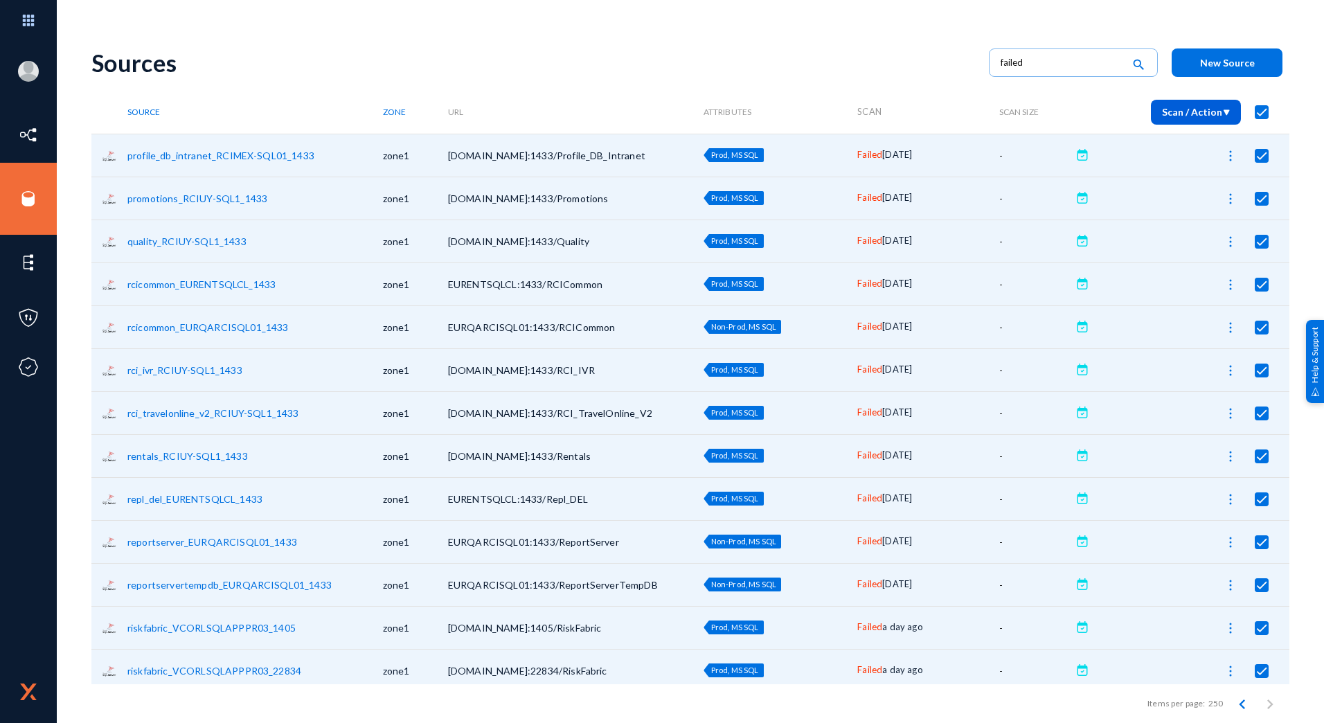
click at [1200, 105] on button "Scan / Action" at bounding box center [1196, 112] width 90 height 25
click at [1284, 110] on div at bounding box center [662, 361] width 1324 height 723
click at [1025, 67] on input "failed" at bounding box center [1062, 62] width 122 height 21
type input "Running"
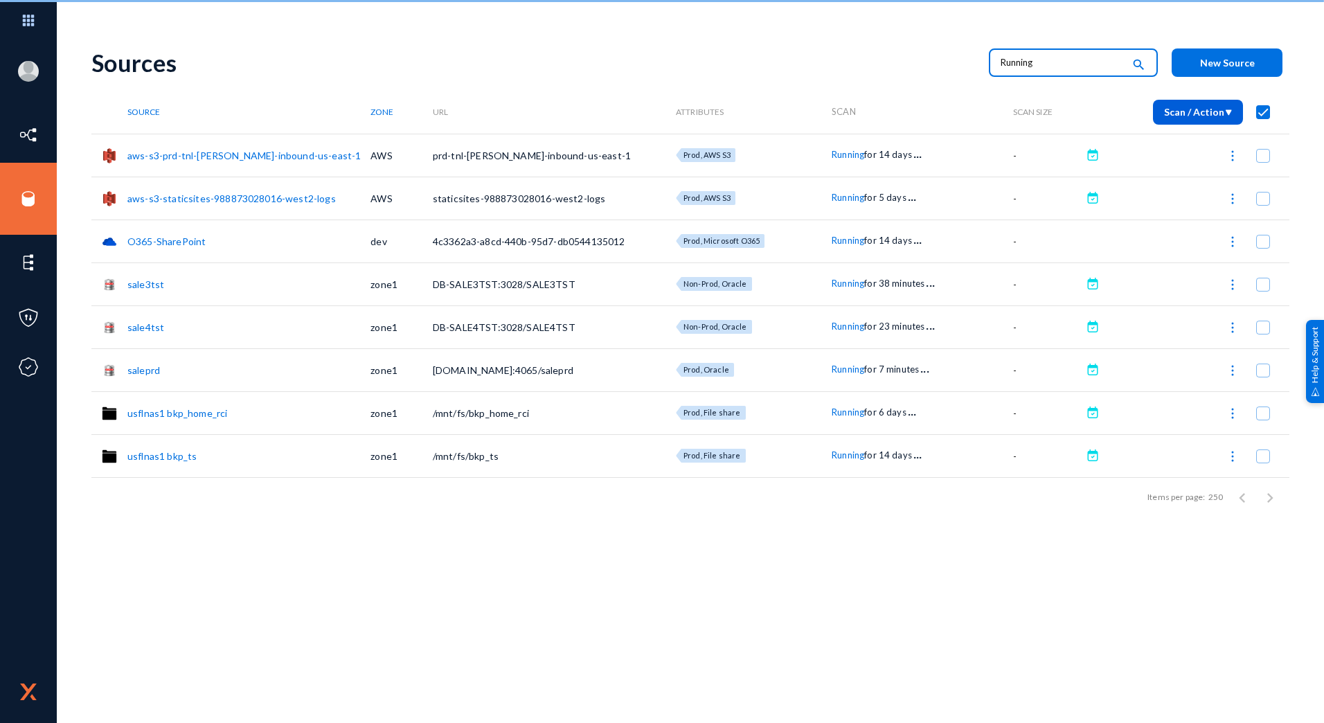
click at [1025, 67] on input "Running" at bounding box center [1062, 62] width 122 height 21
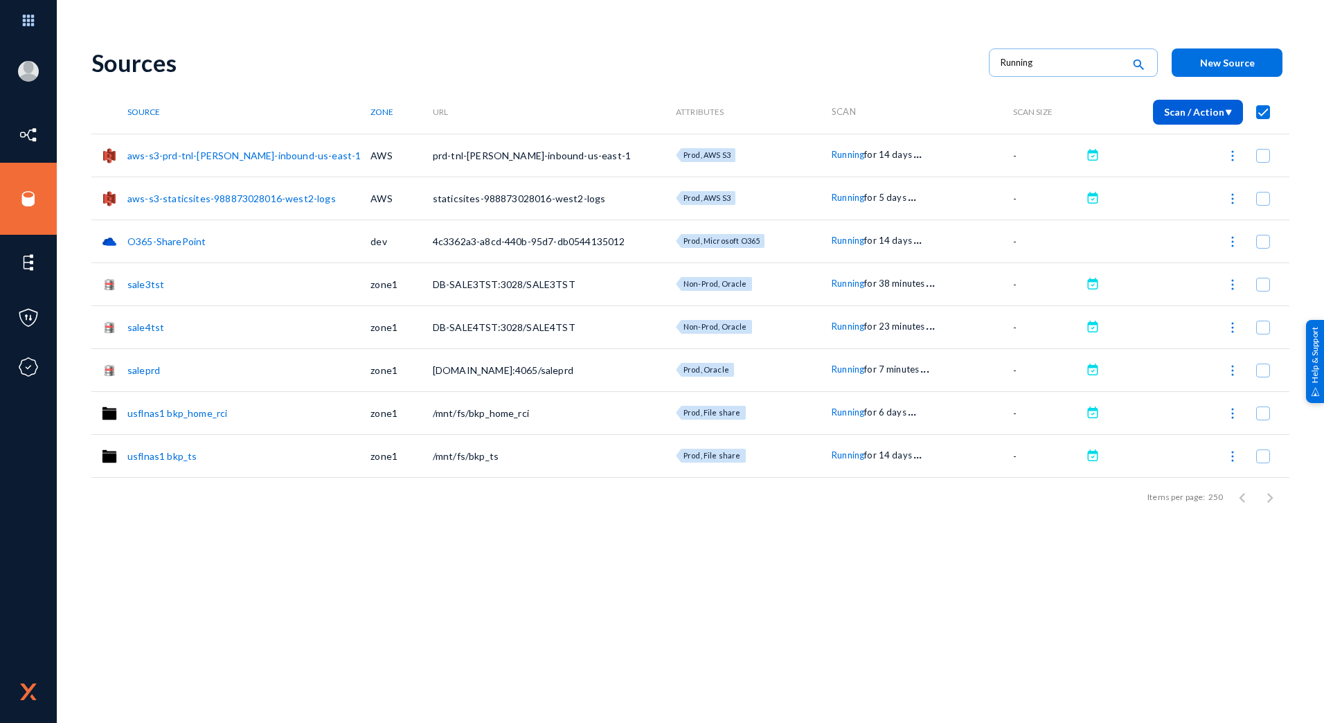
click at [849, 283] on span "Running" at bounding box center [848, 283] width 33 height 11
click at [843, 326] on div at bounding box center [662, 361] width 1324 height 723
click at [843, 326] on span "Running" at bounding box center [848, 326] width 33 height 11
drag, startPoint x: 843, startPoint y: 326, endPoint x: 842, endPoint y: 366, distance: 39.5
click at [842, 366] on div at bounding box center [662, 361] width 1324 height 723
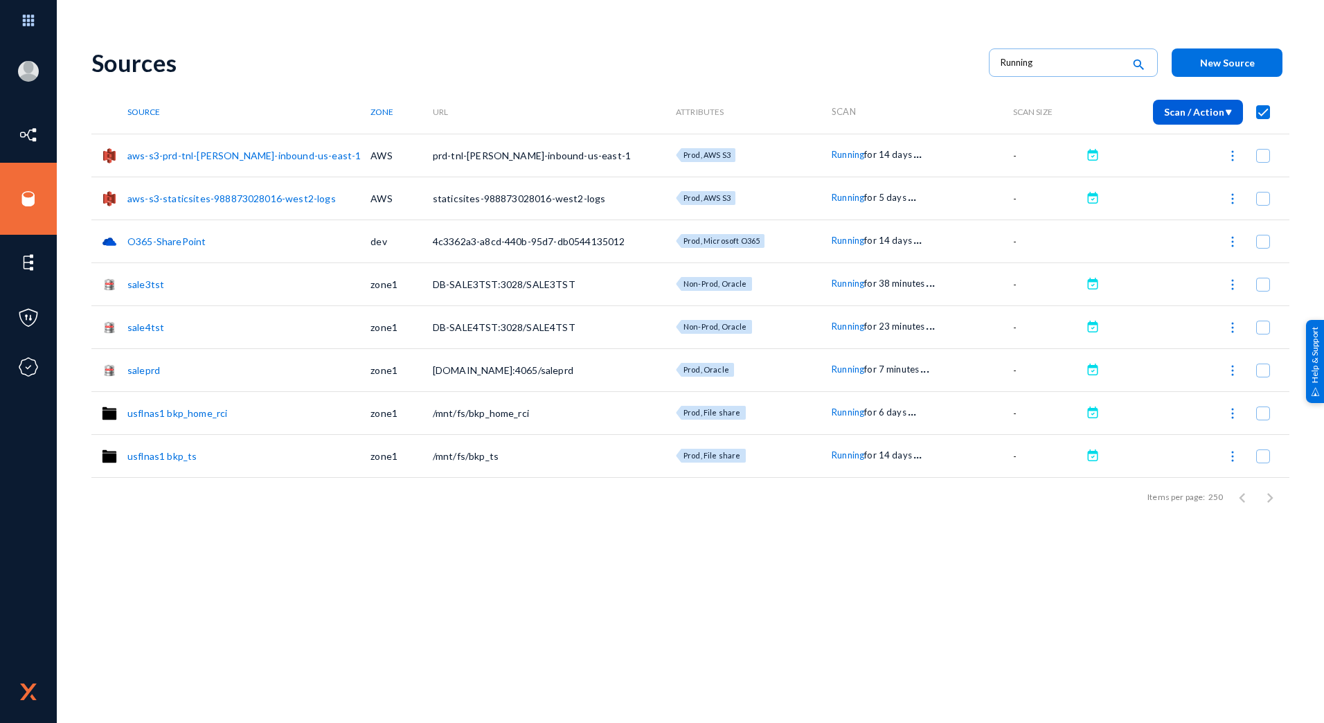
click at [842, 366] on span "Running" at bounding box center [848, 369] width 33 height 11
click at [847, 418] on div at bounding box center [662, 361] width 1324 height 723
click at [850, 408] on span "Running" at bounding box center [848, 412] width 33 height 11
click at [844, 450] on div at bounding box center [662, 361] width 1324 height 723
click at [844, 452] on span "Running" at bounding box center [848, 455] width 33 height 11
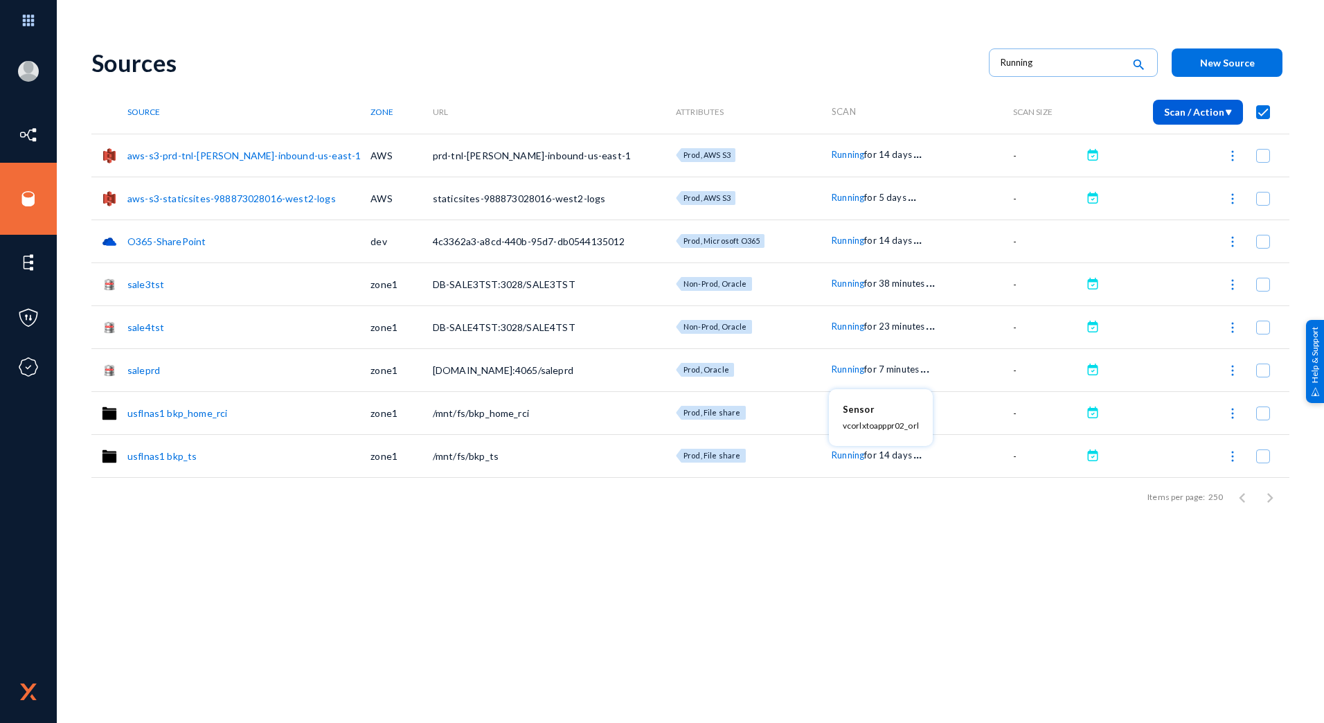
click at [835, 556] on div at bounding box center [662, 361] width 1324 height 723
click at [163, 114] on div "Source" at bounding box center [248, 112] width 243 height 10
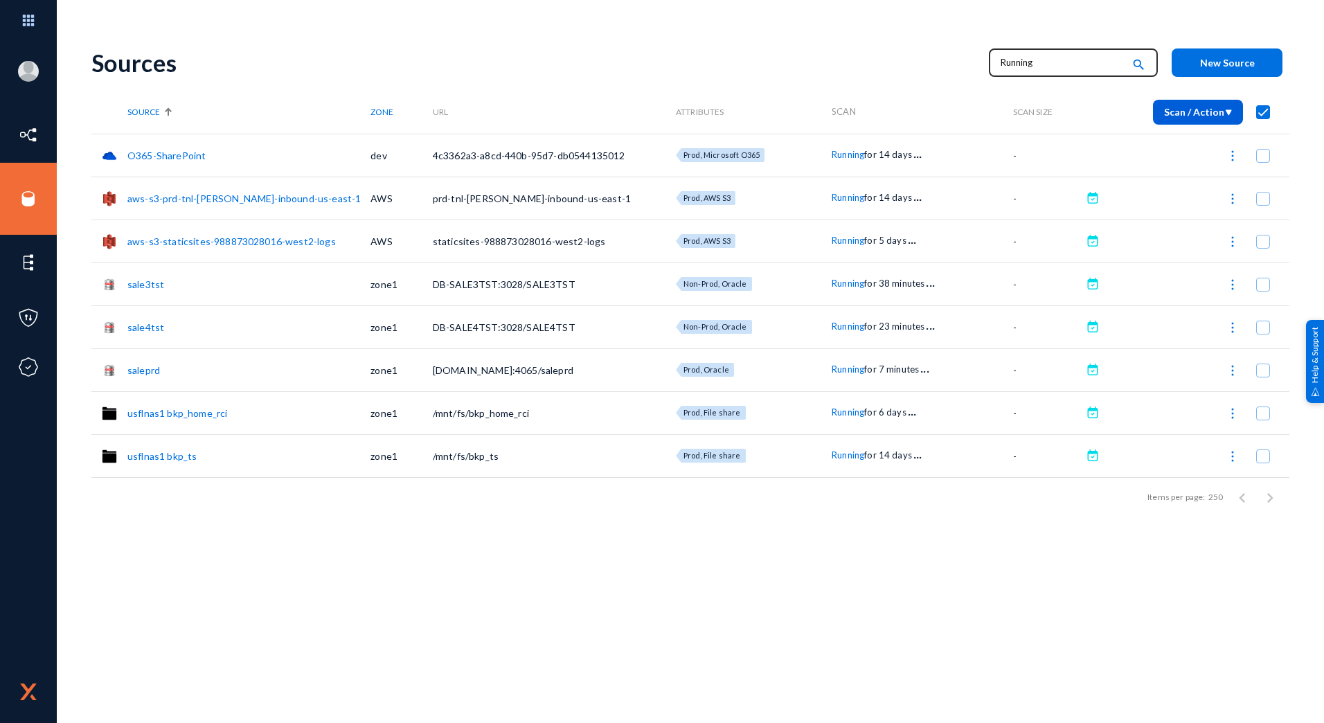
click at [1045, 67] on input "Running" at bounding box center [1062, 62] width 122 height 21
click at [1045, 67] on input "text" at bounding box center [1062, 62] width 122 height 21
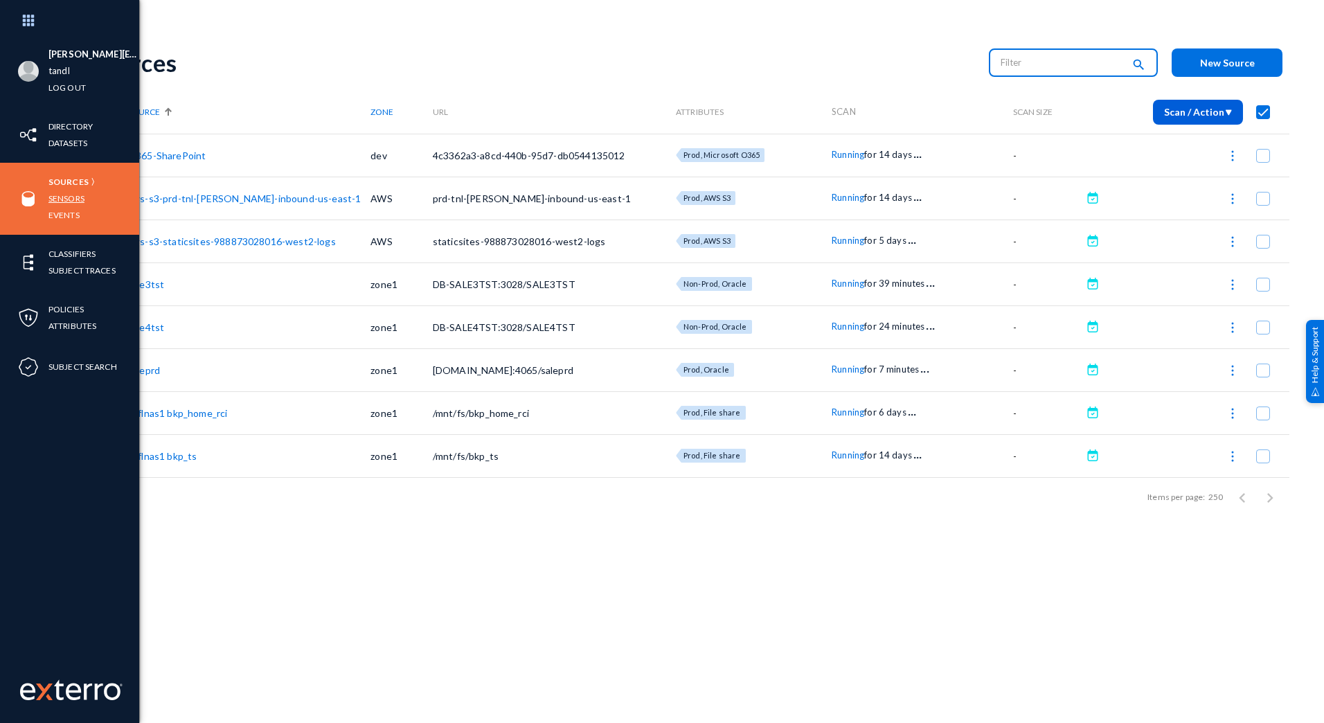
click at [62, 197] on link "Sensors" at bounding box center [66, 198] width 36 height 16
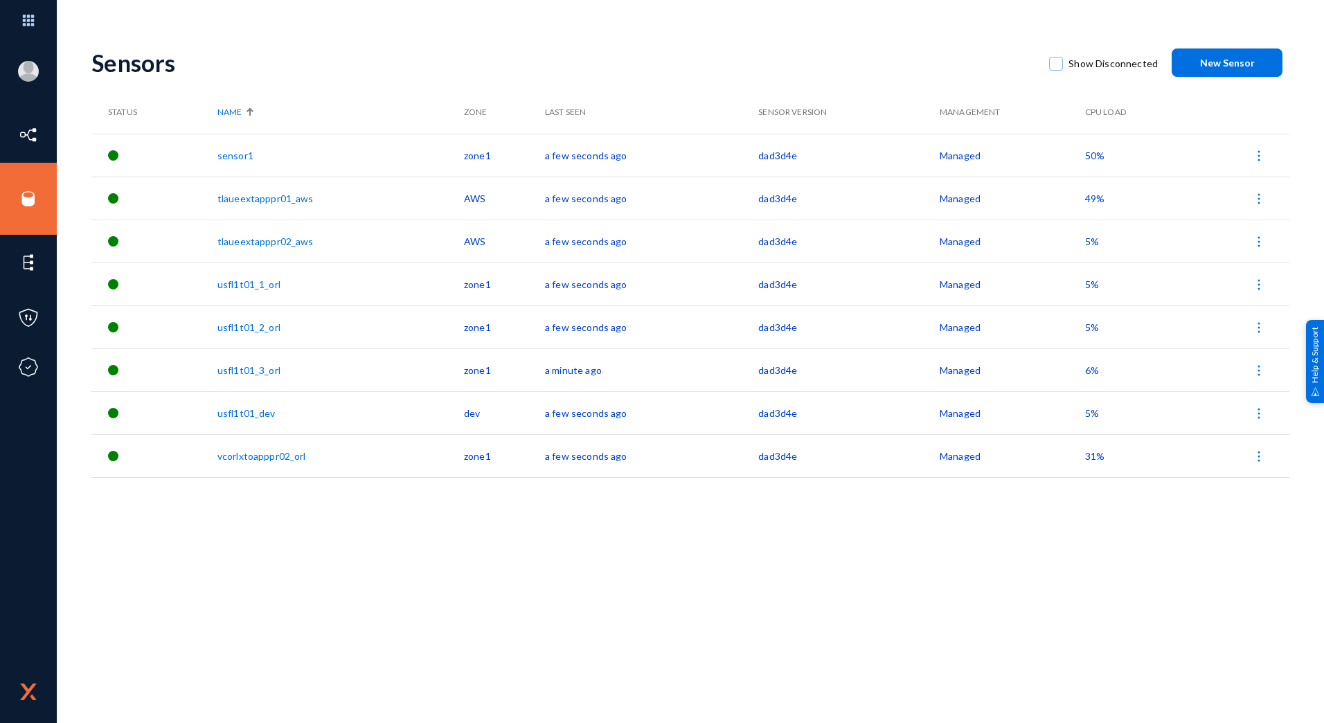
click at [418, 62] on div "Sensors" at bounding box center [563, 62] width 944 height 28
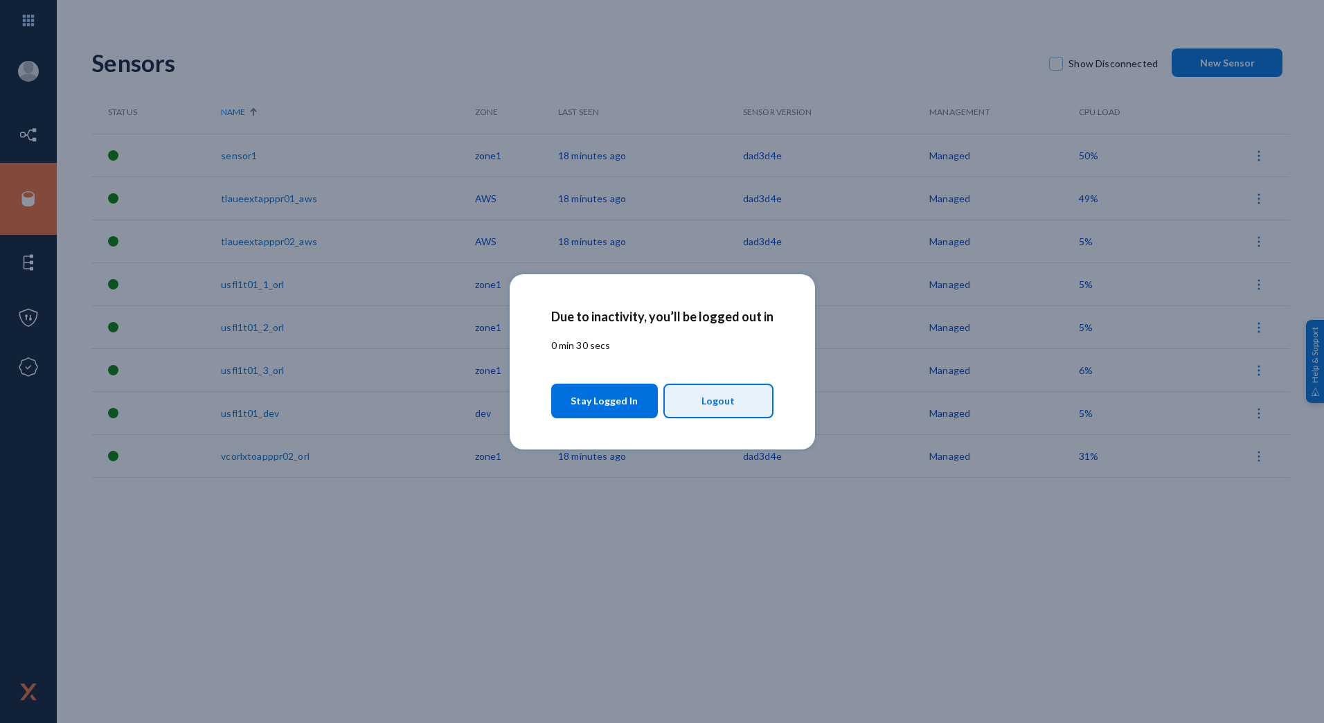
click at [718, 398] on span "Logout" at bounding box center [718, 401] width 33 height 24
